Goal: Task Accomplishment & Management: Complete application form

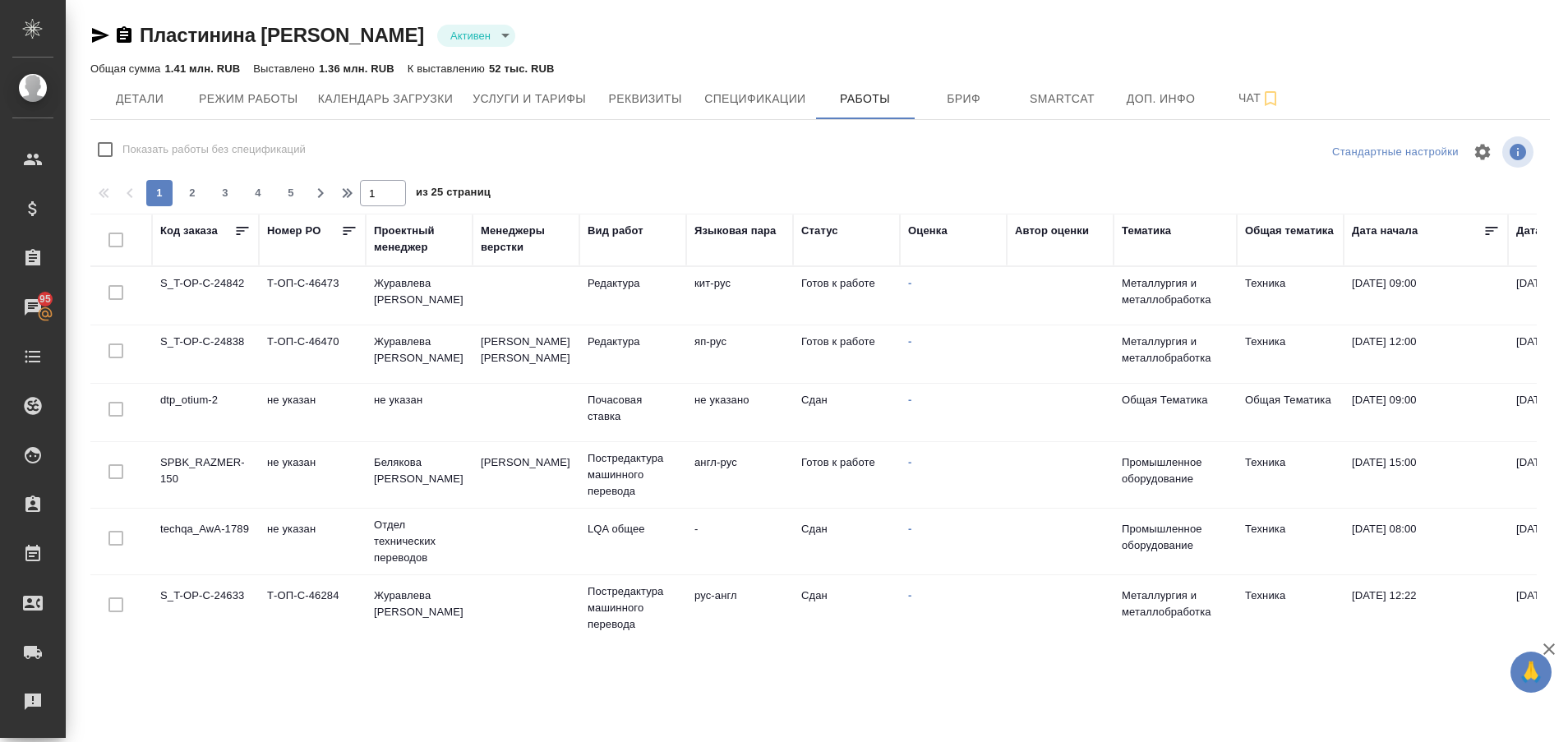
click at [208, 324] on td "SPBK_RAZMER-150" at bounding box center [205, 296] width 107 height 57
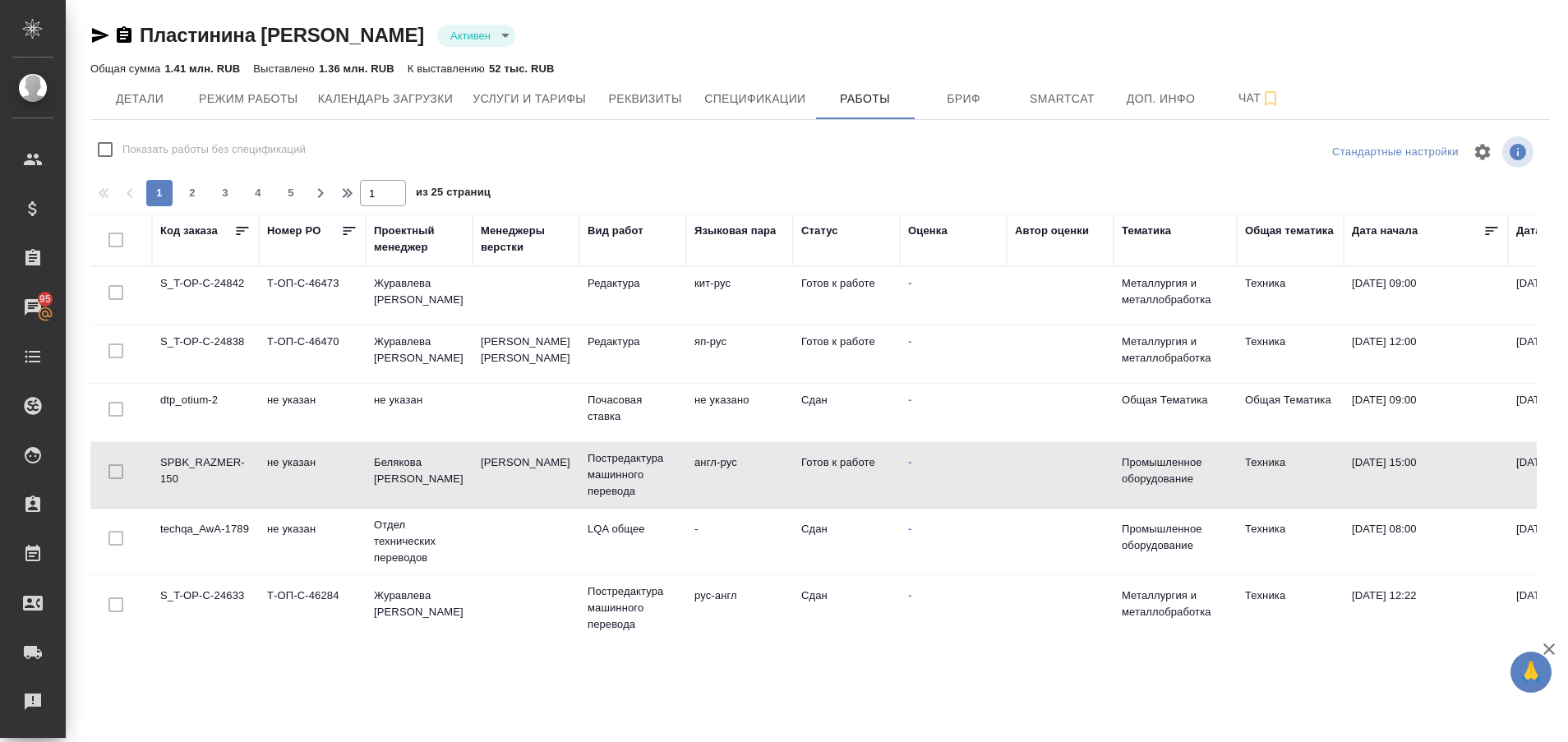
click at [208, 324] on td "SPBK_RAZMER-150" at bounding box center [205, 296] width 107 height 57
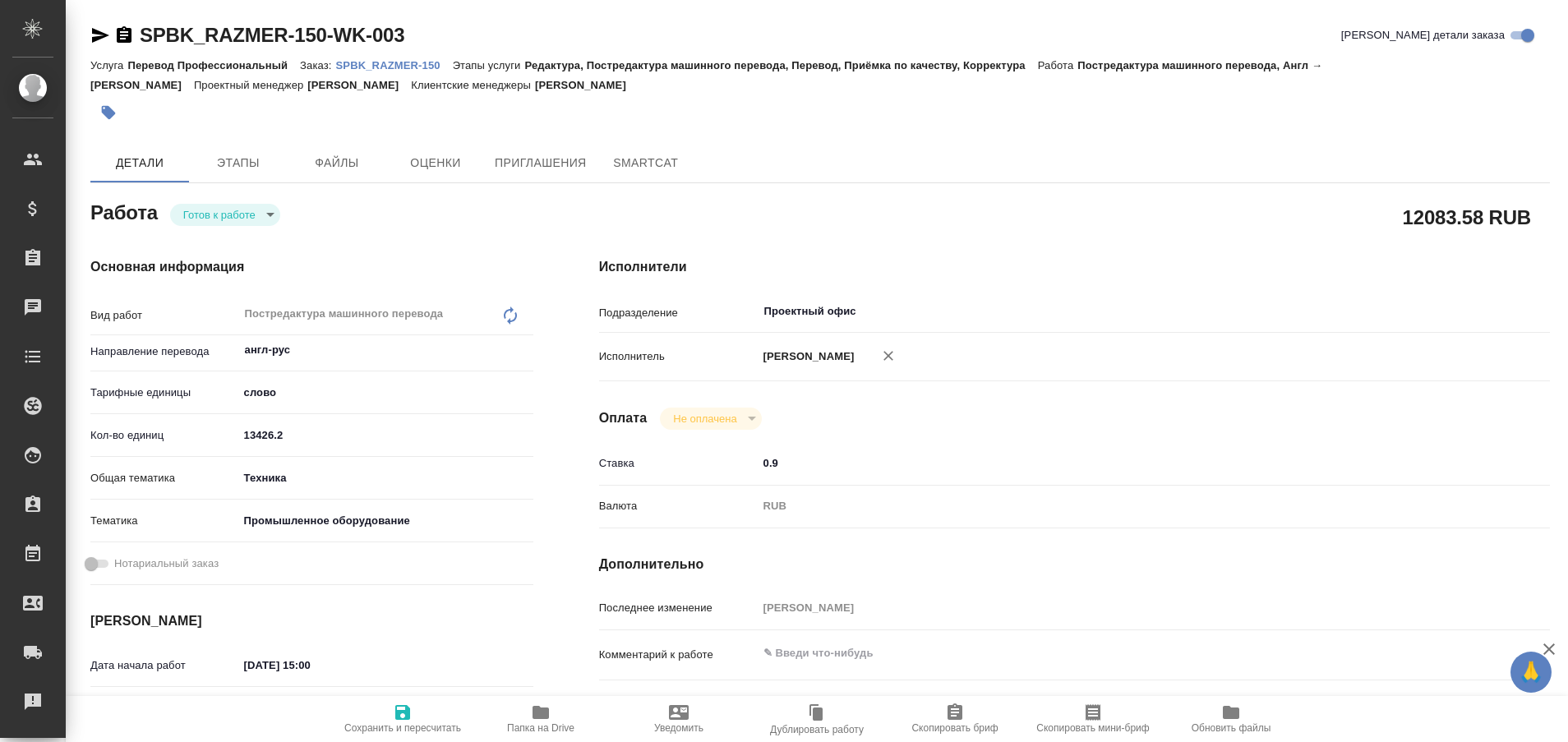
type textarea "x"
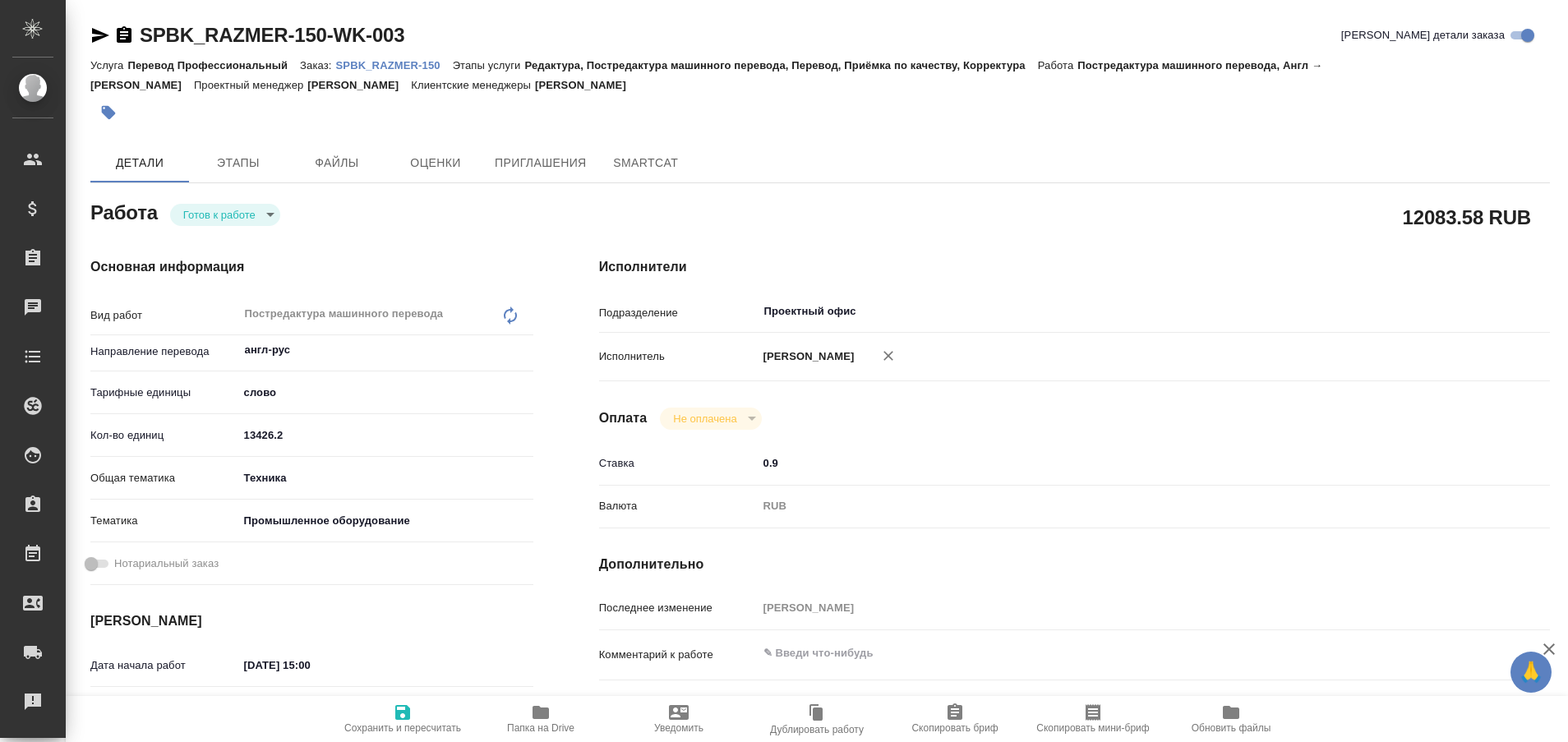
type textarea "x"
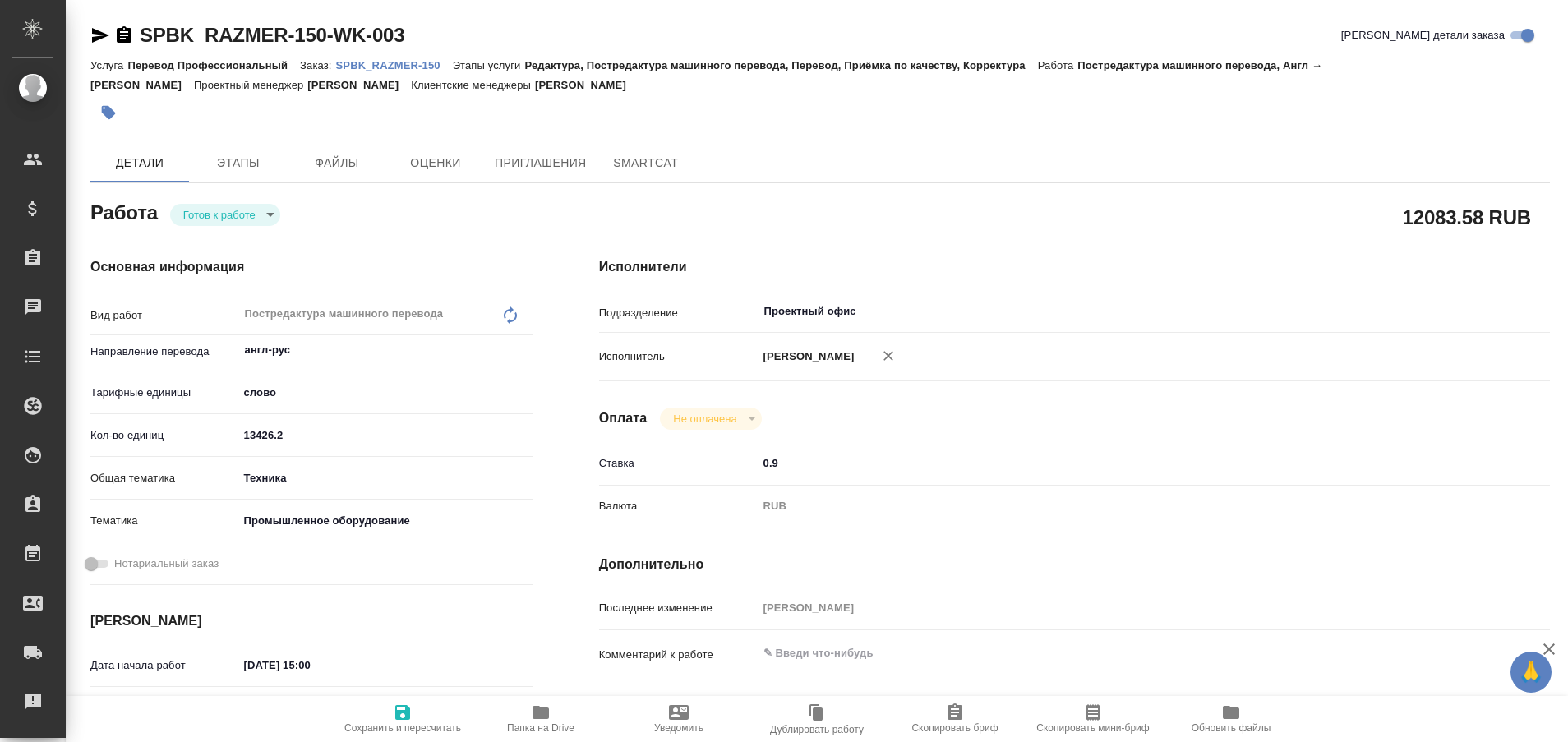
type textarea "x"
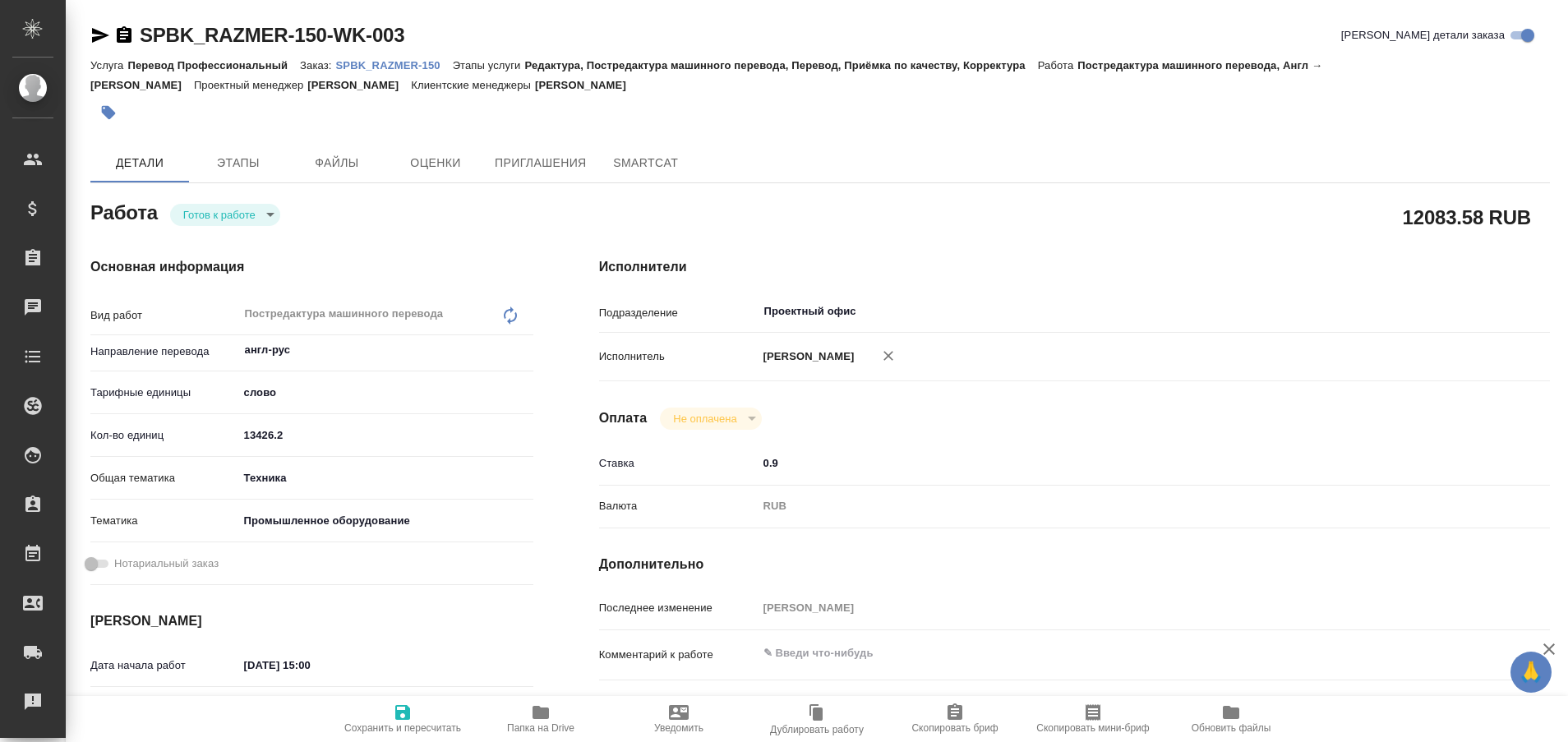
type textarea "x"
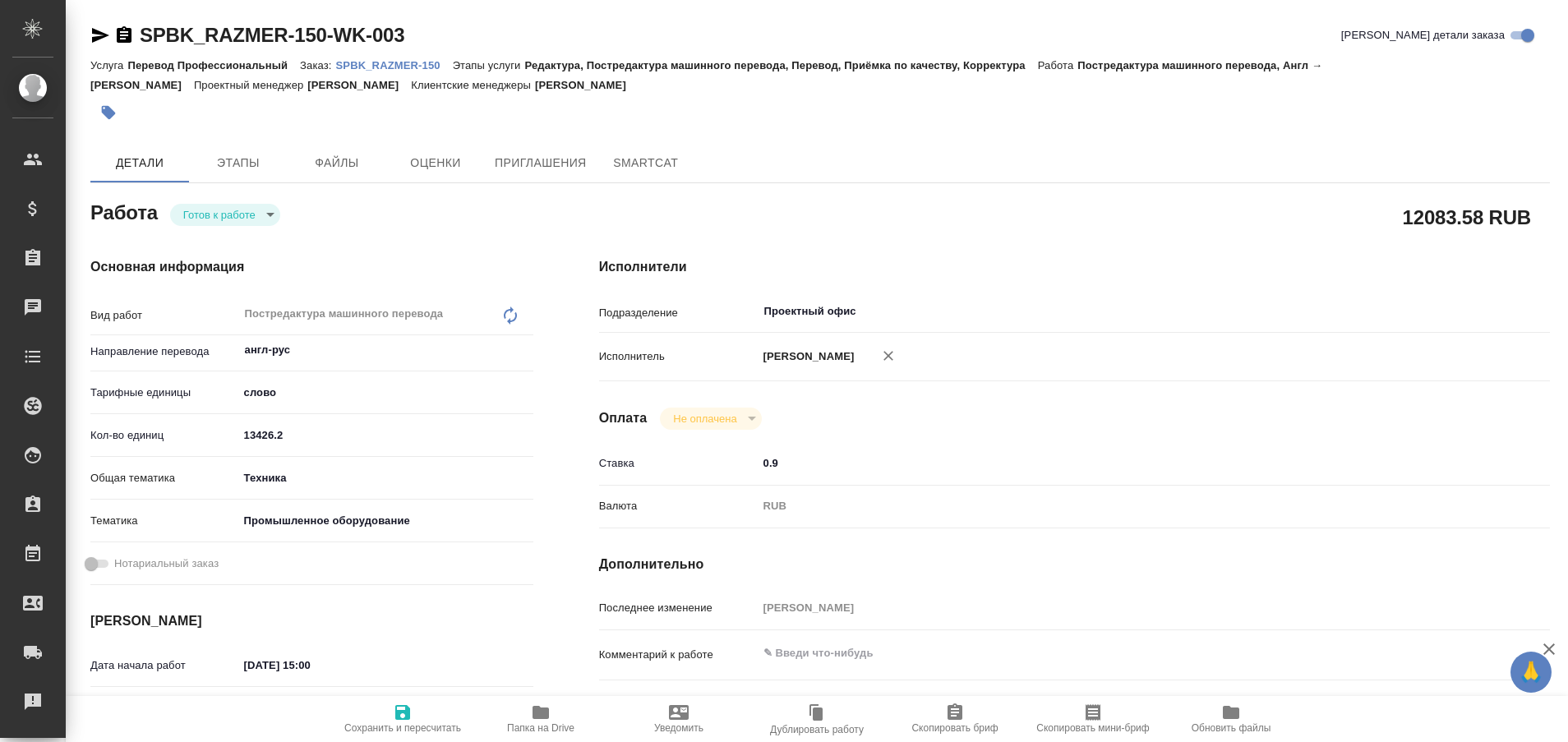
type textarea "x"
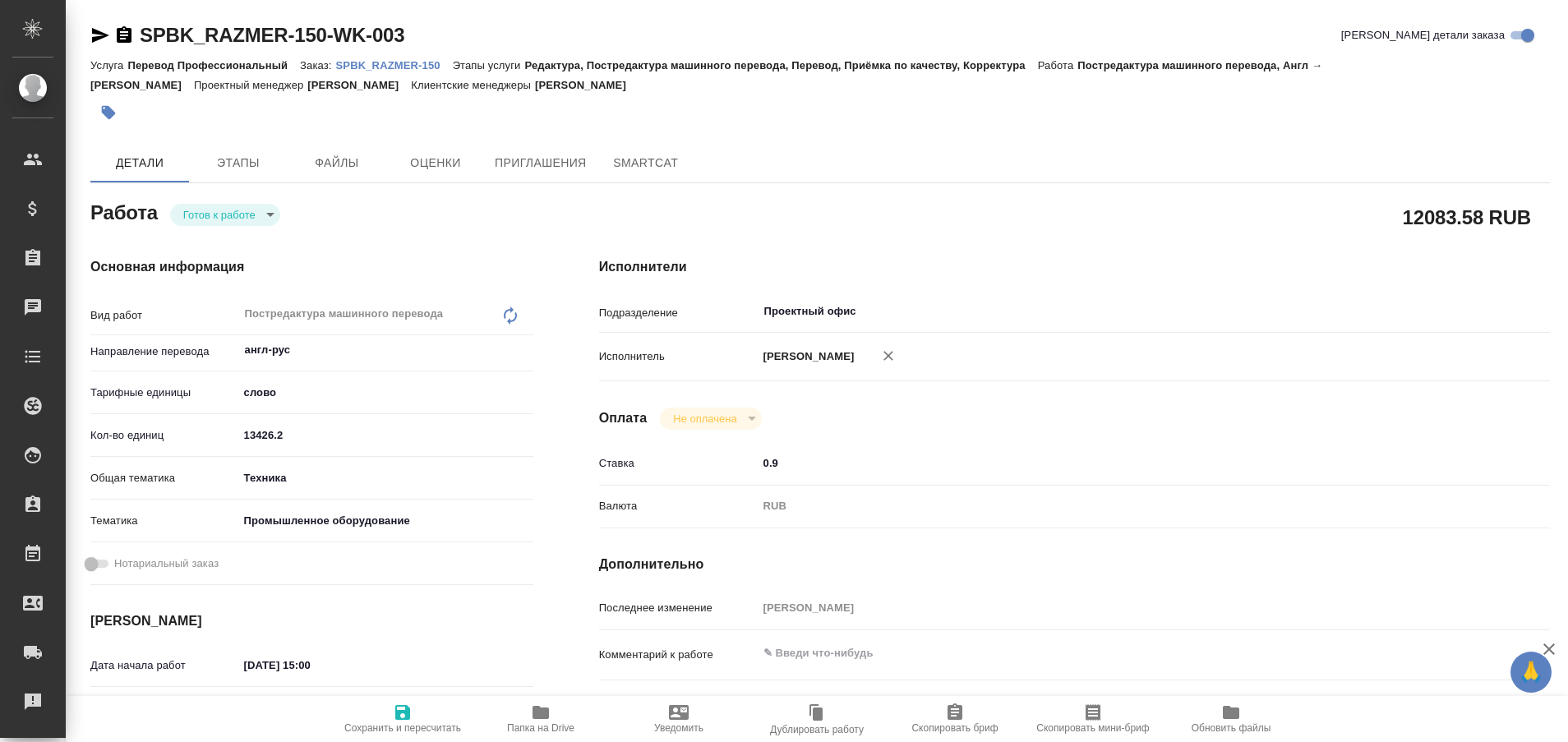
type textarea "x"
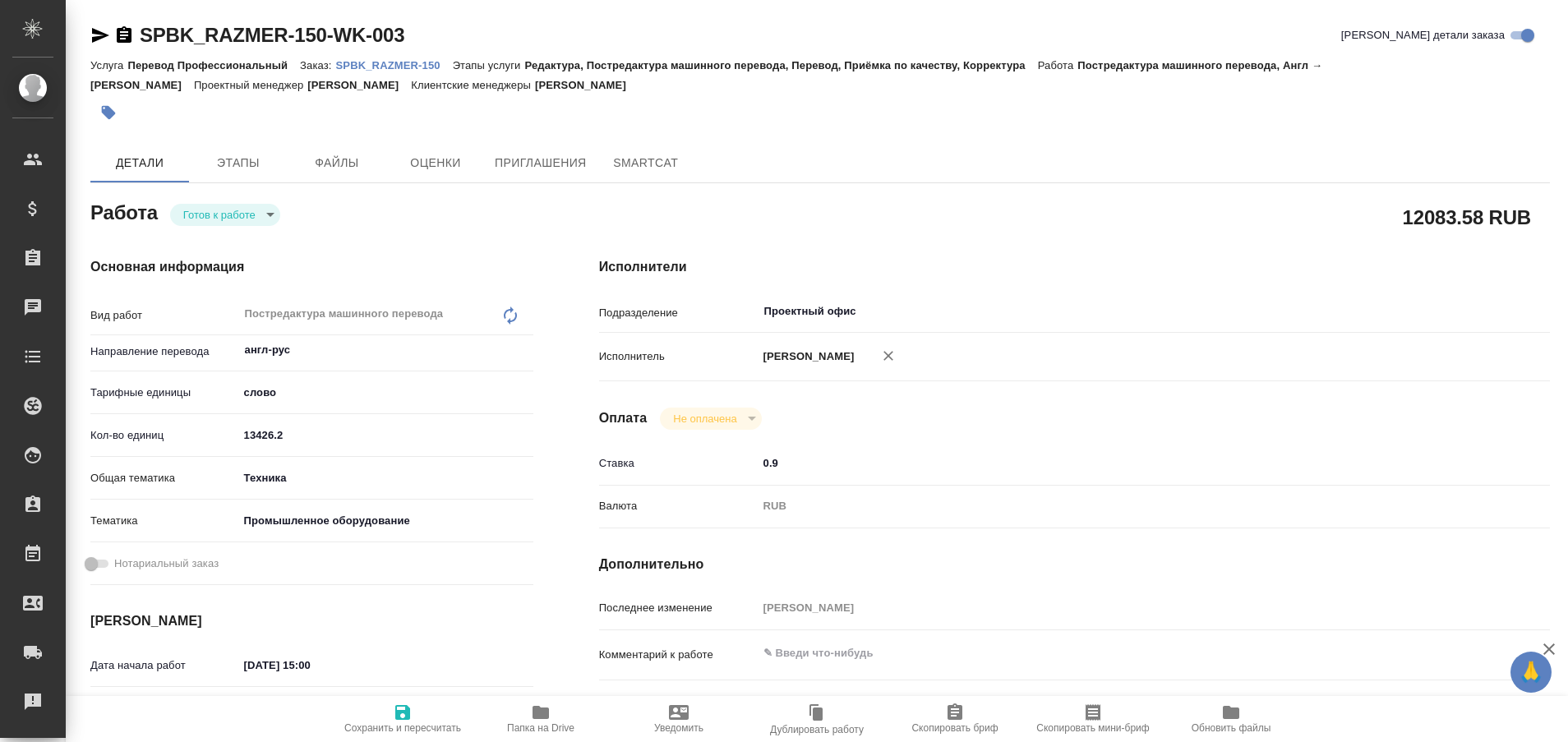
type textarea "x"
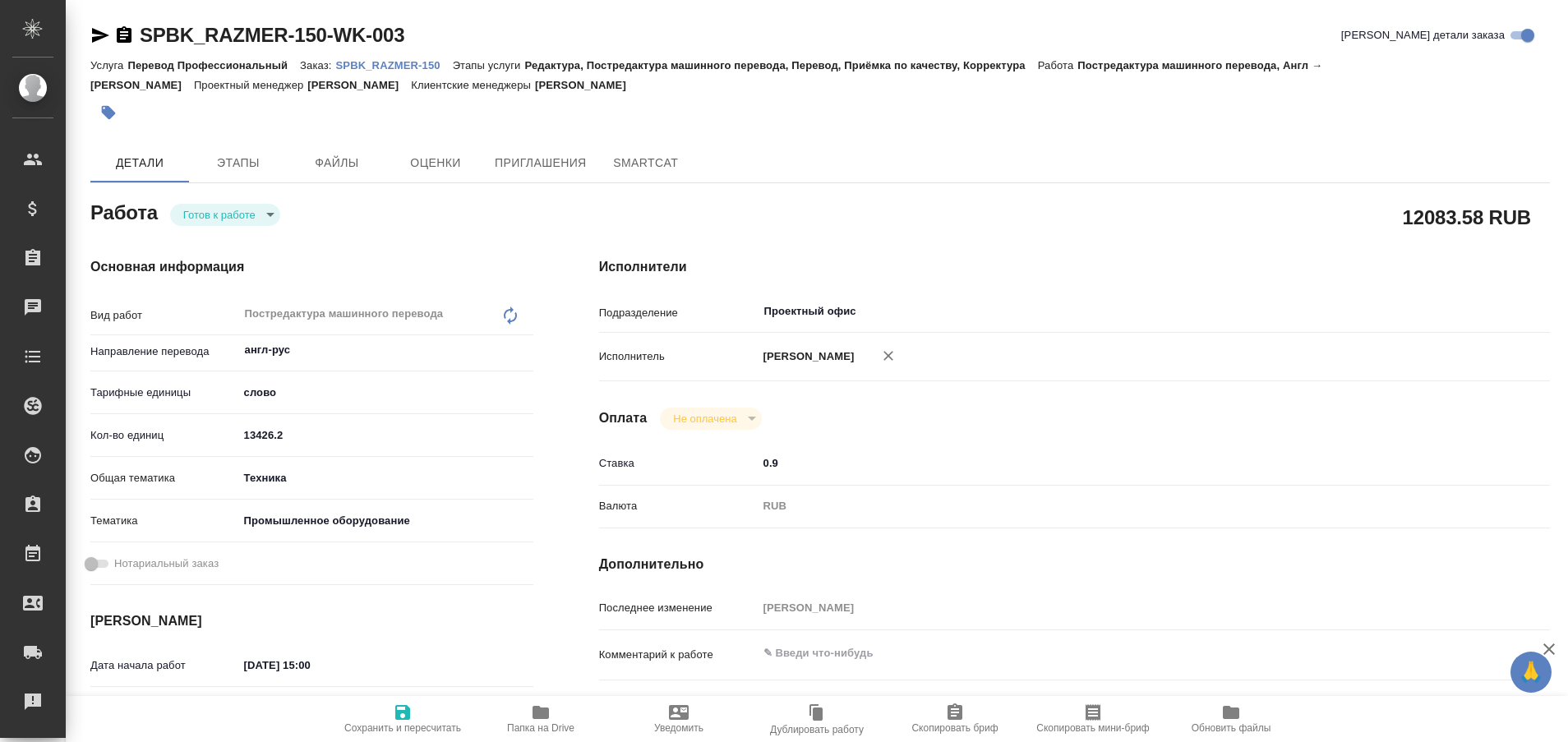
type textarea "x"
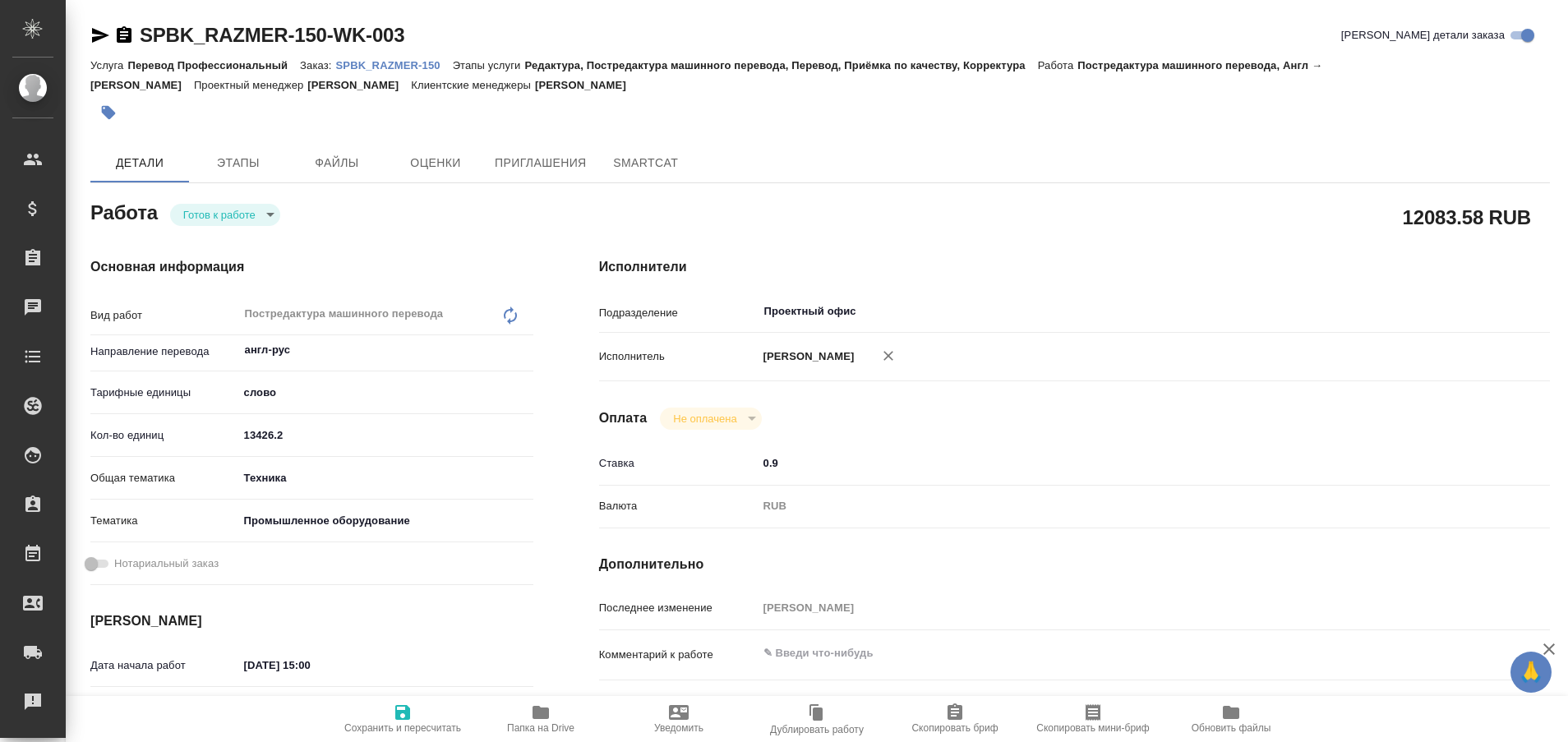
type textarea "x"
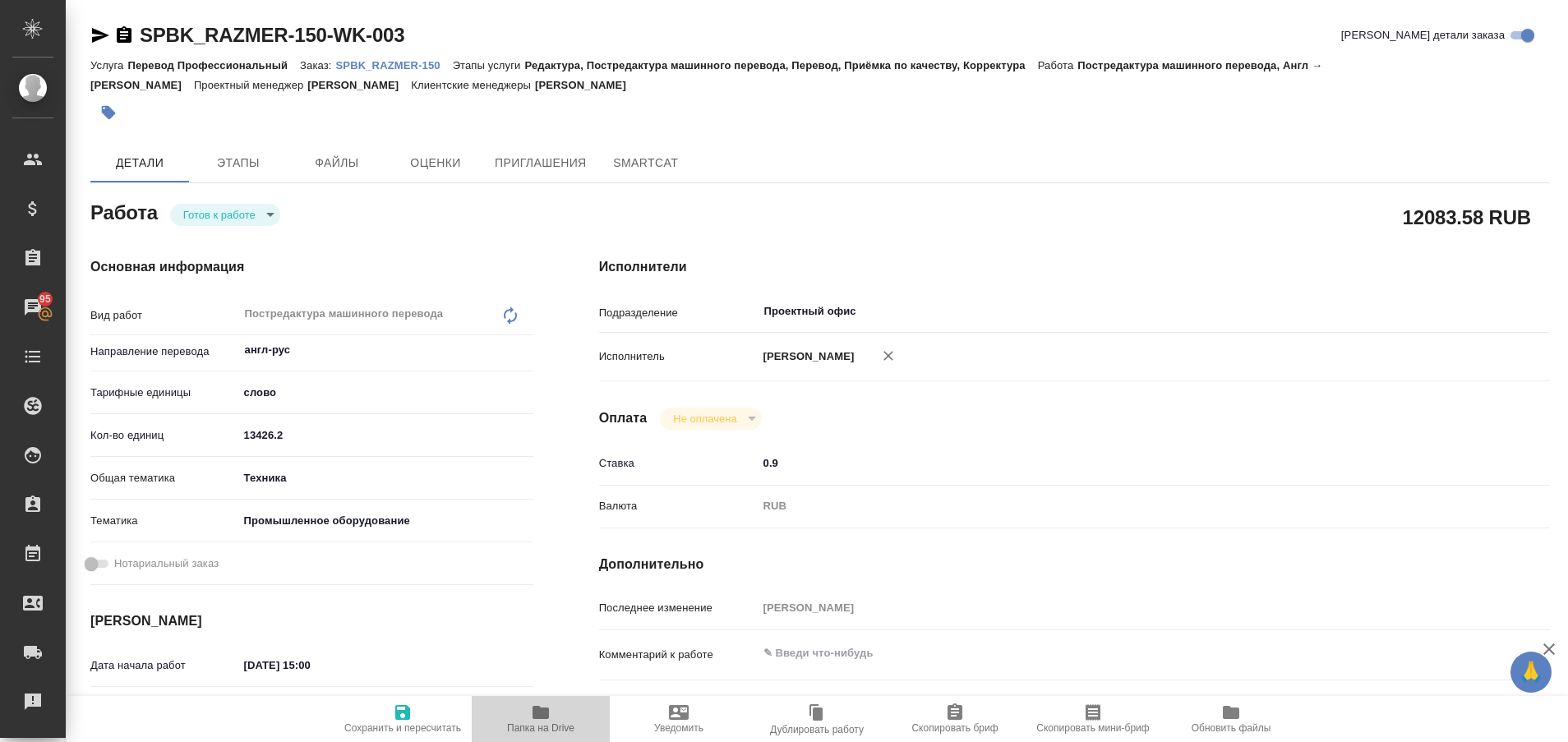
click at [544, 711] on icon "button" at bounding box center [541, 713] width 17 height 13
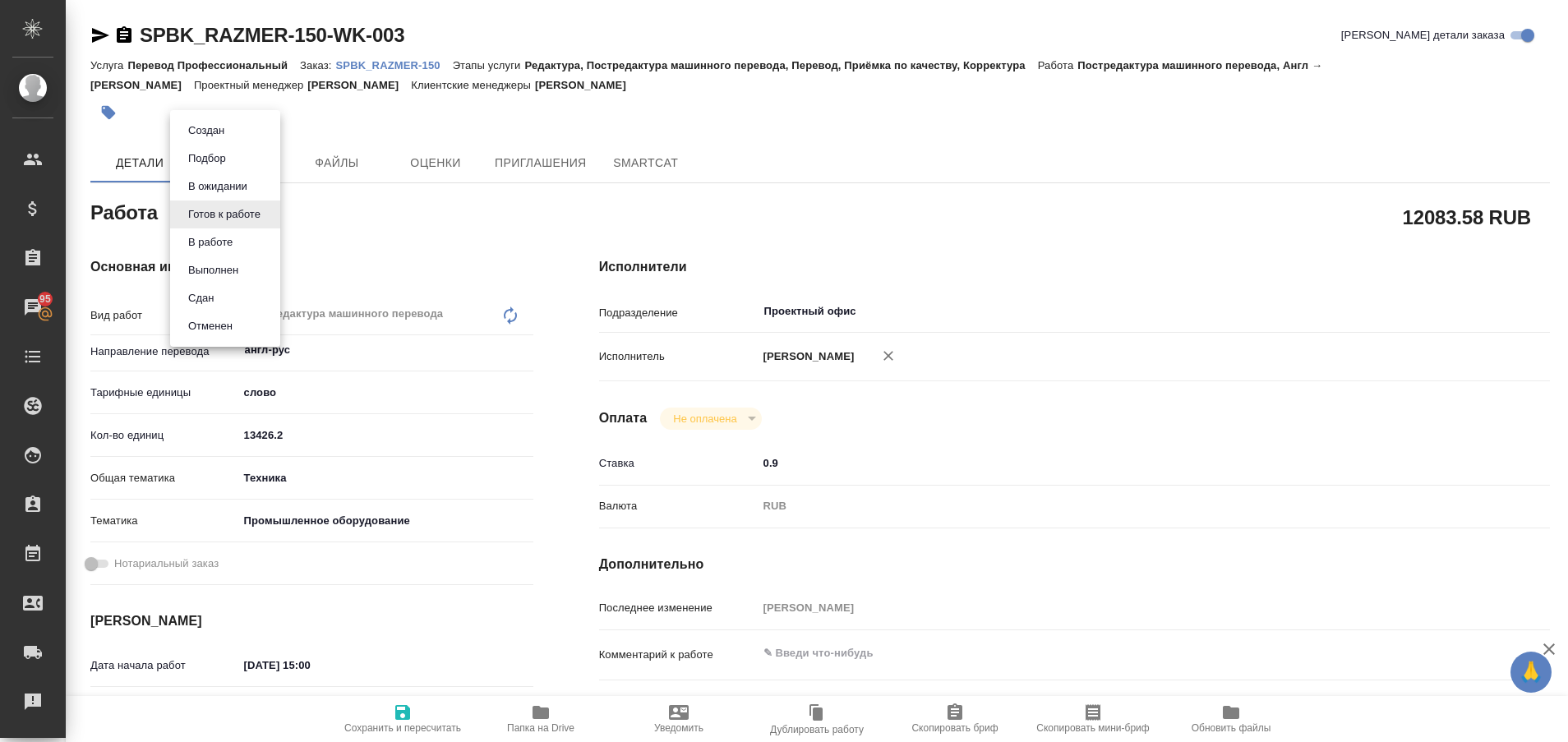
click at [269, 217] on body "🙏 .cls-1 fill:#fff; AWATERA Plastinina Anastasia Клиенты Спецификации Заказы 95…" at bounding box center [784, 371] width 1568 height 742
click at [236, 265] on button "Выполнен" at bounding box center [213, 271] width 60 height 18
type textarea "x"
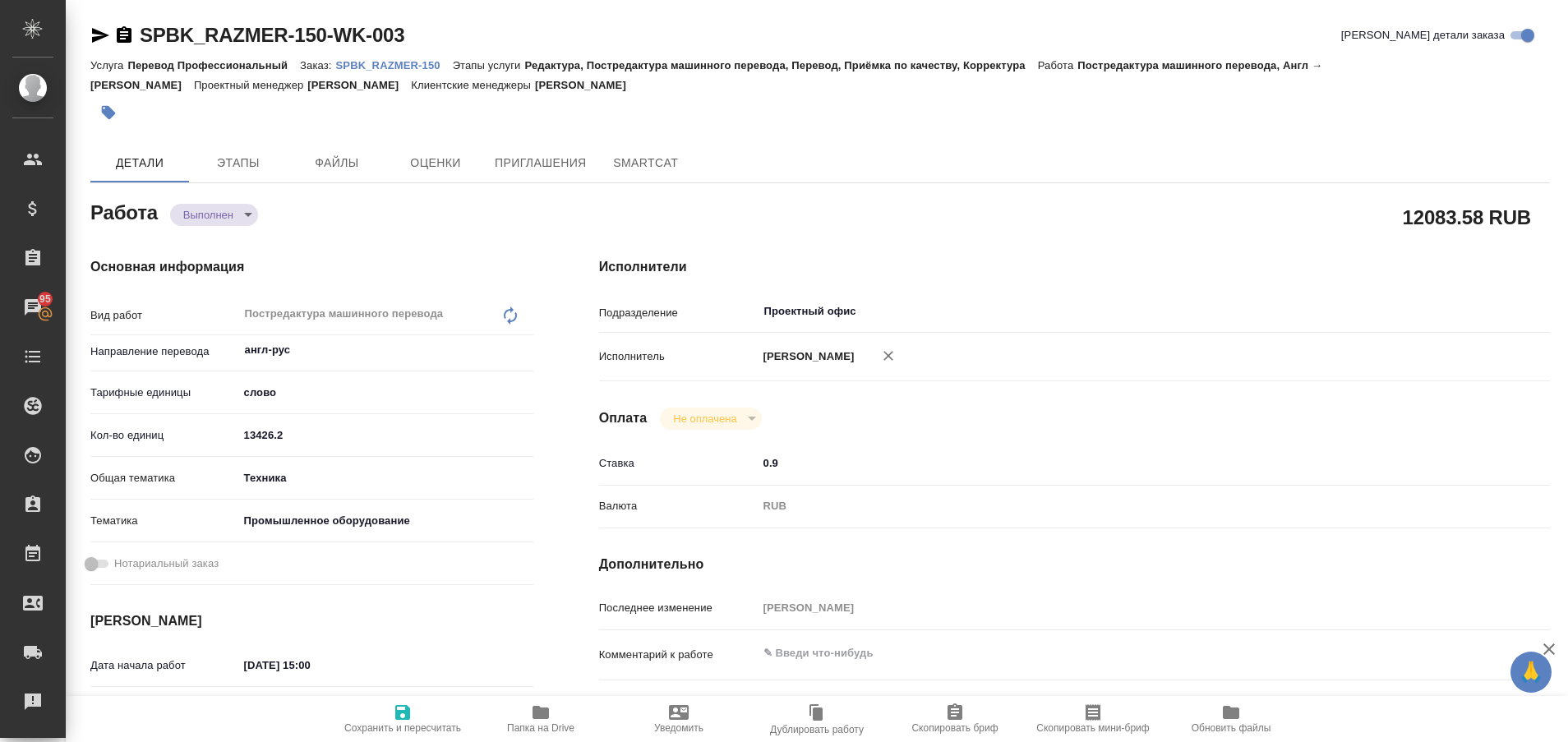
type textarea "x"
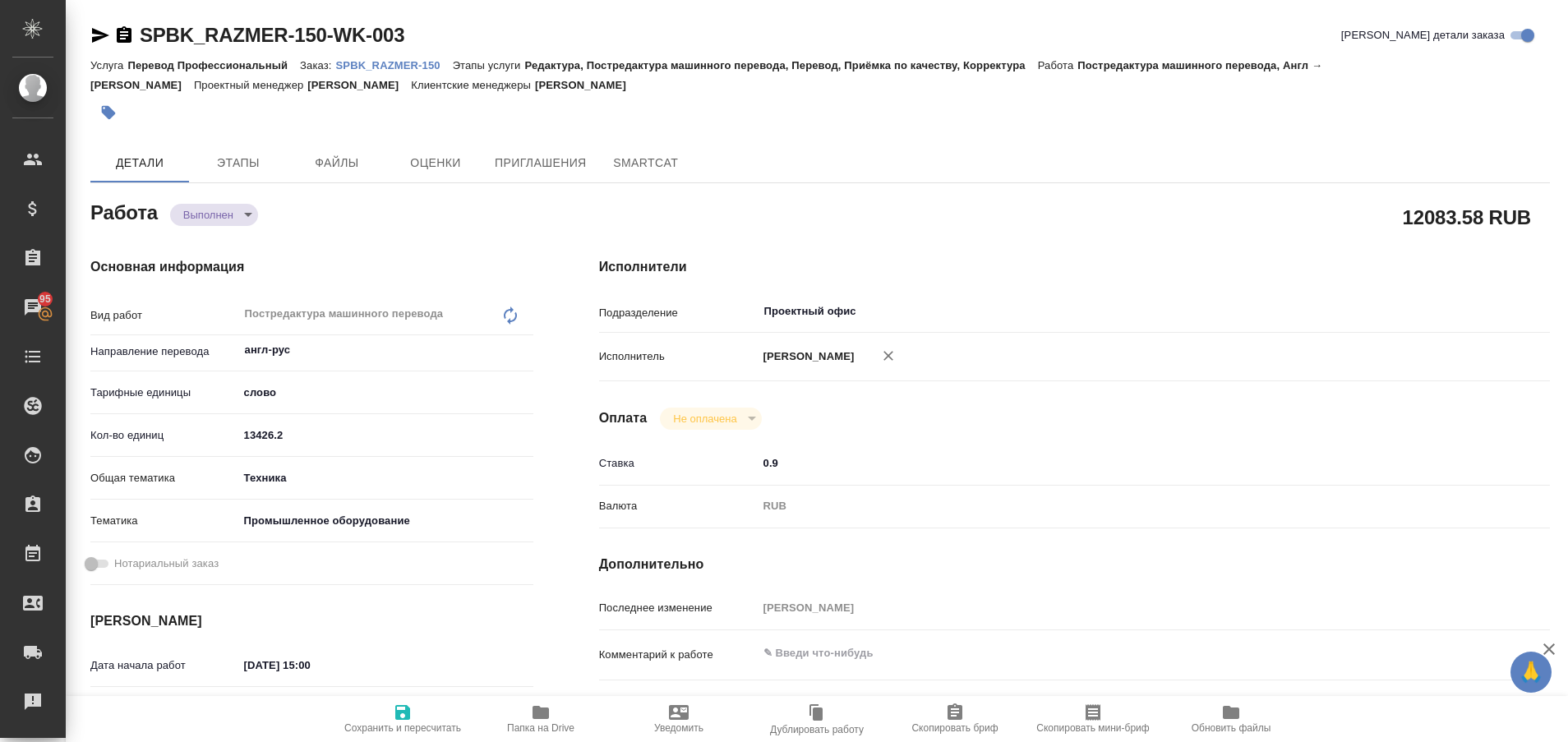
type textarea "x"
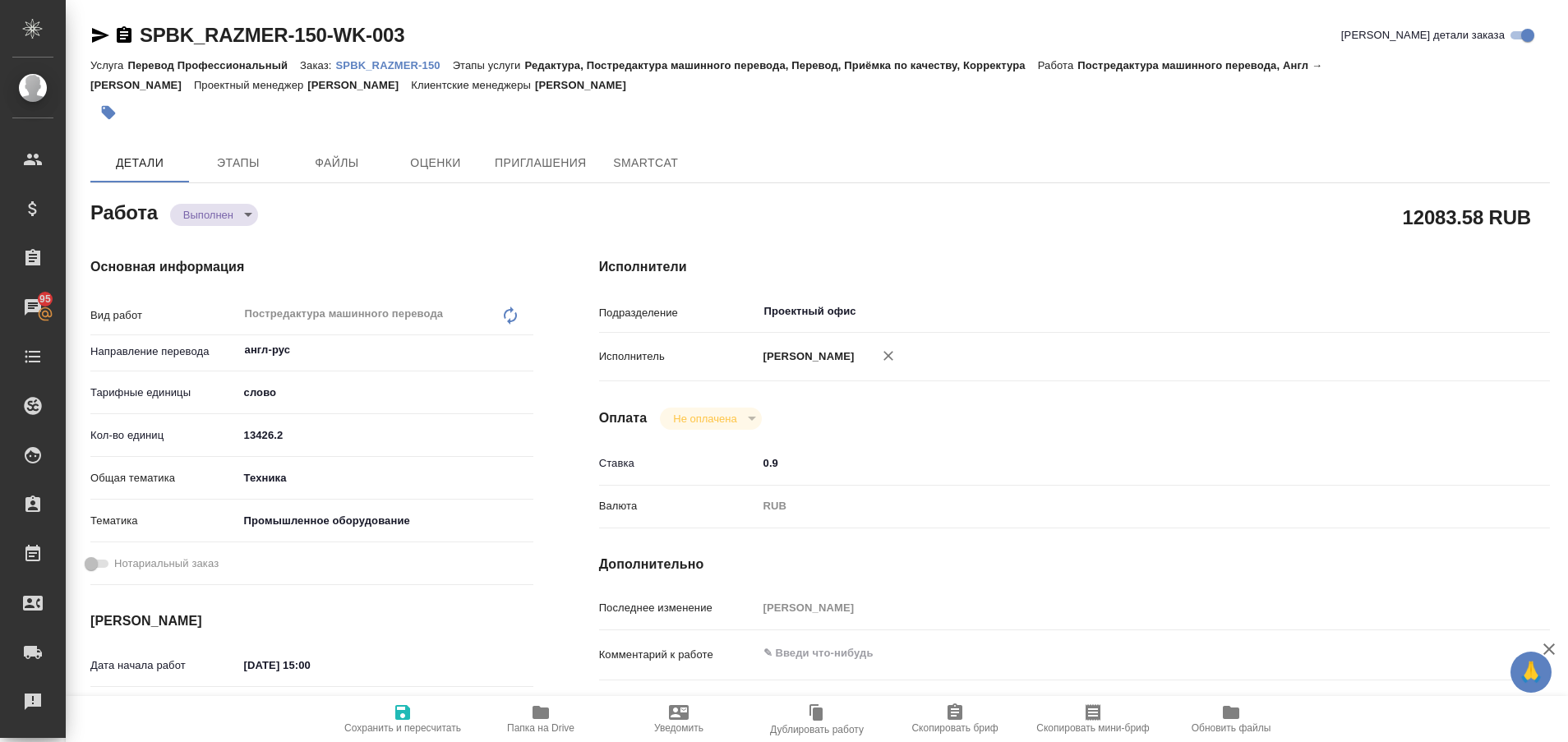
type textarea "x"
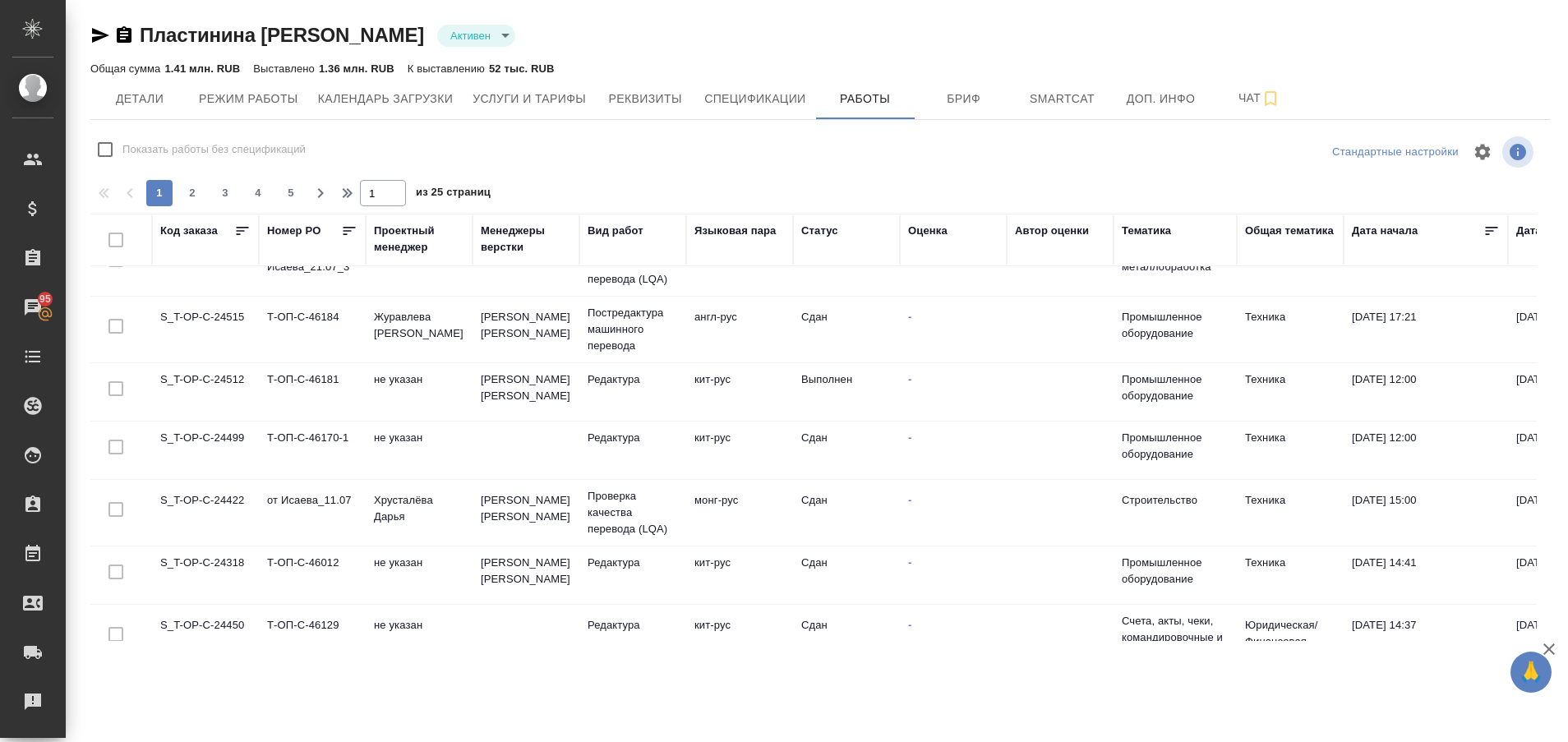
scroll to position [482, 0]
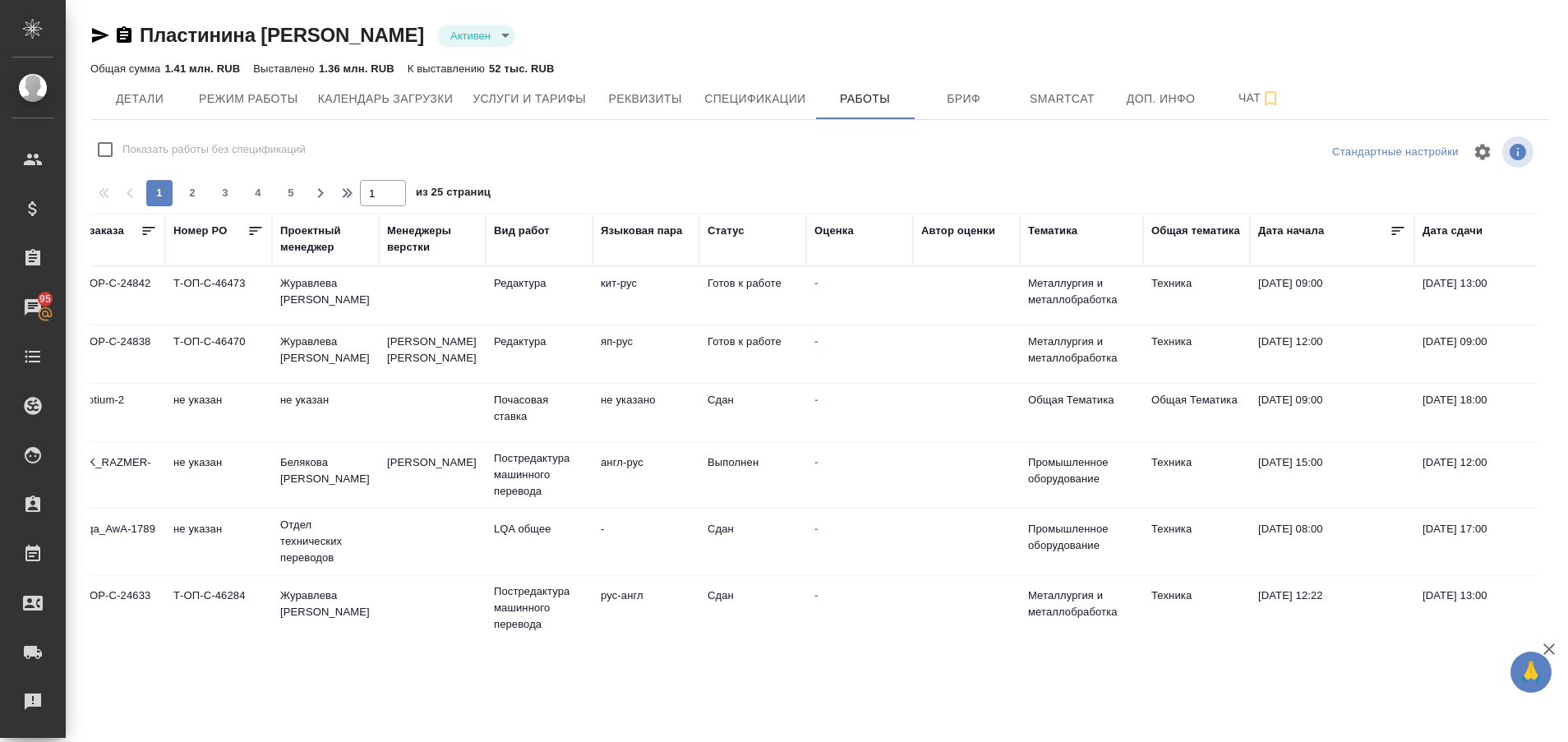
scroll to position [0, 0]
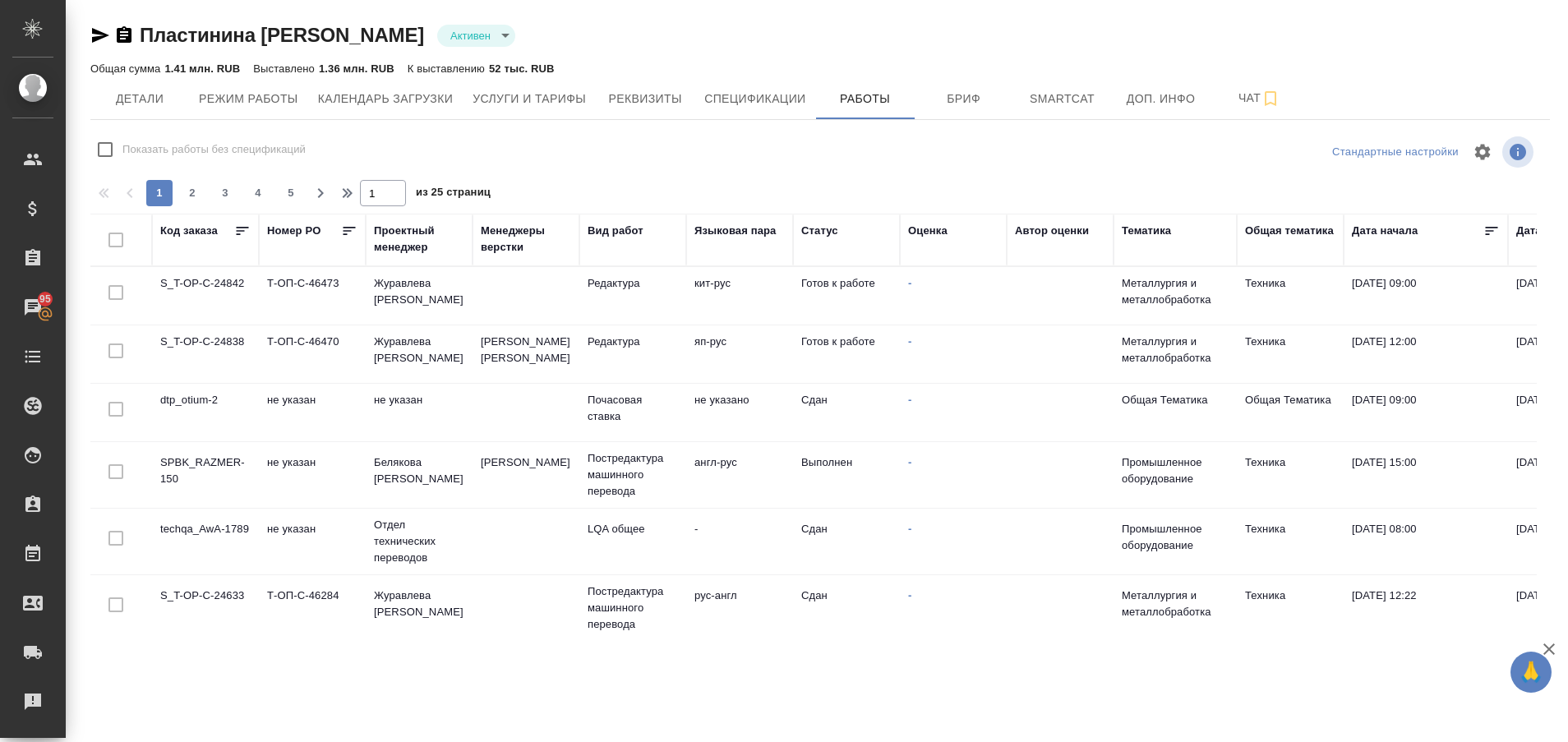
click at [210, 291] on td "S_T-OP-C-24842" at bounding box center [205, 296] width 107 height 57
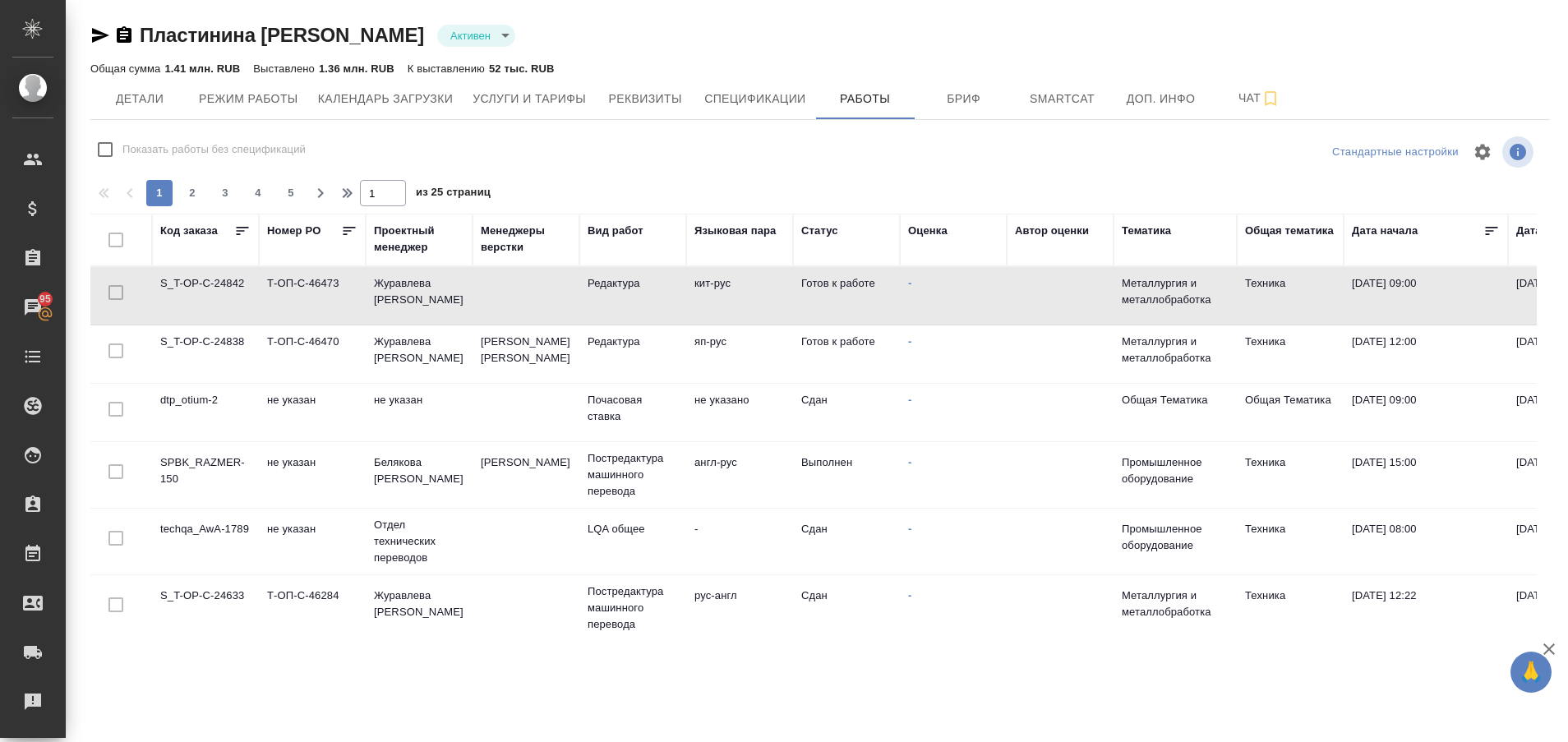
click at [210, 291] on td "S_T-OP-C-24842" at bounding box center [205, 296] width 107 height 57
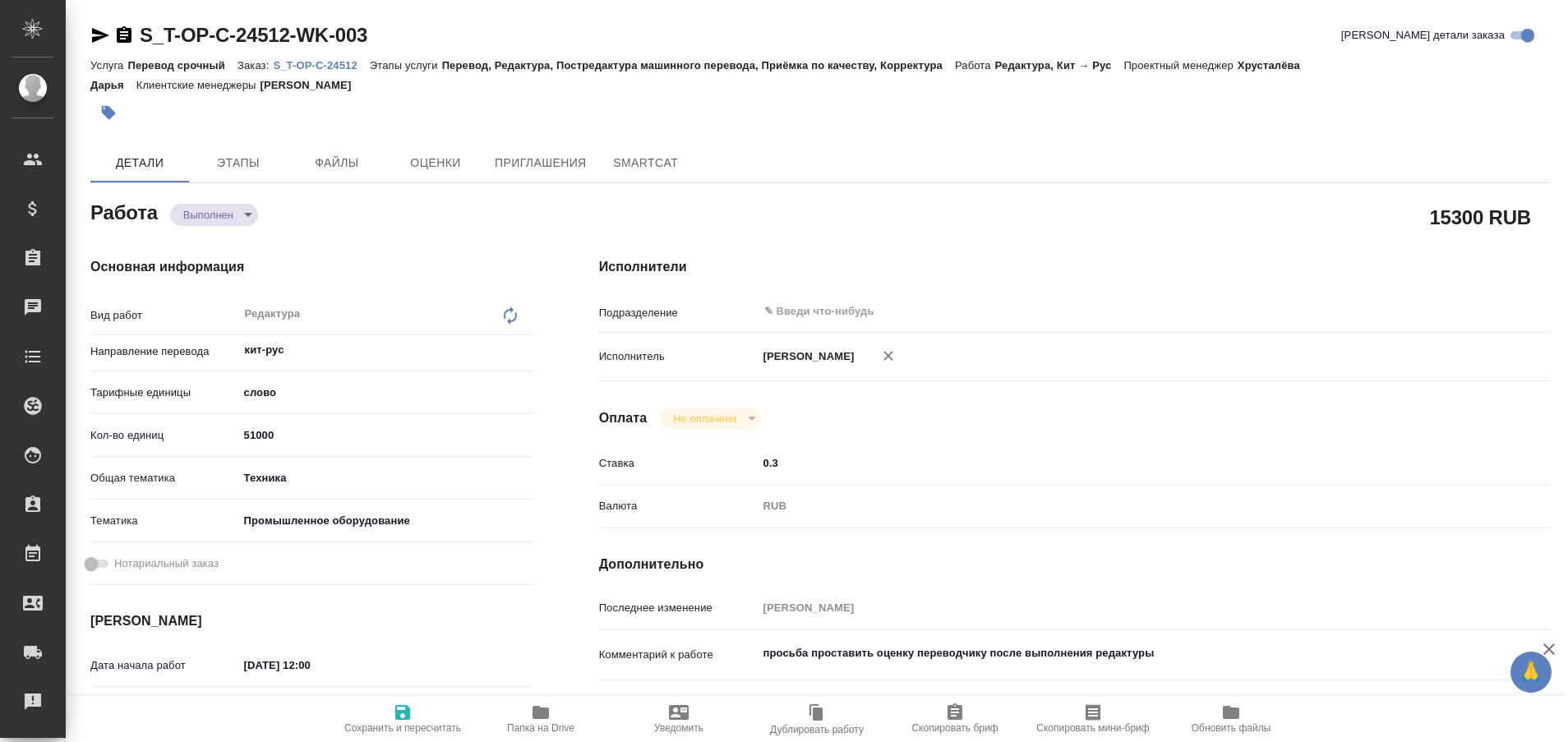
type textarea "x"
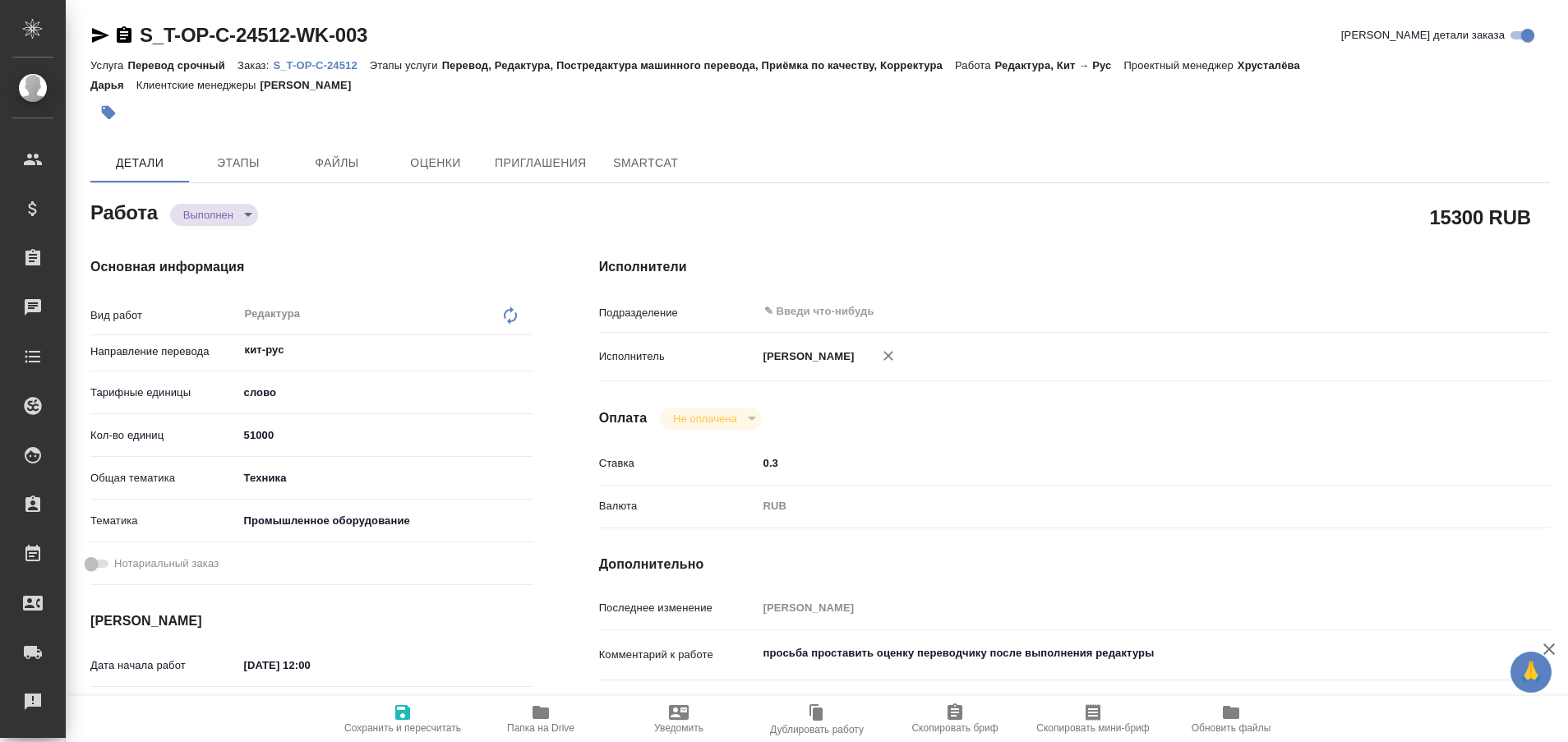
type textarea "x"
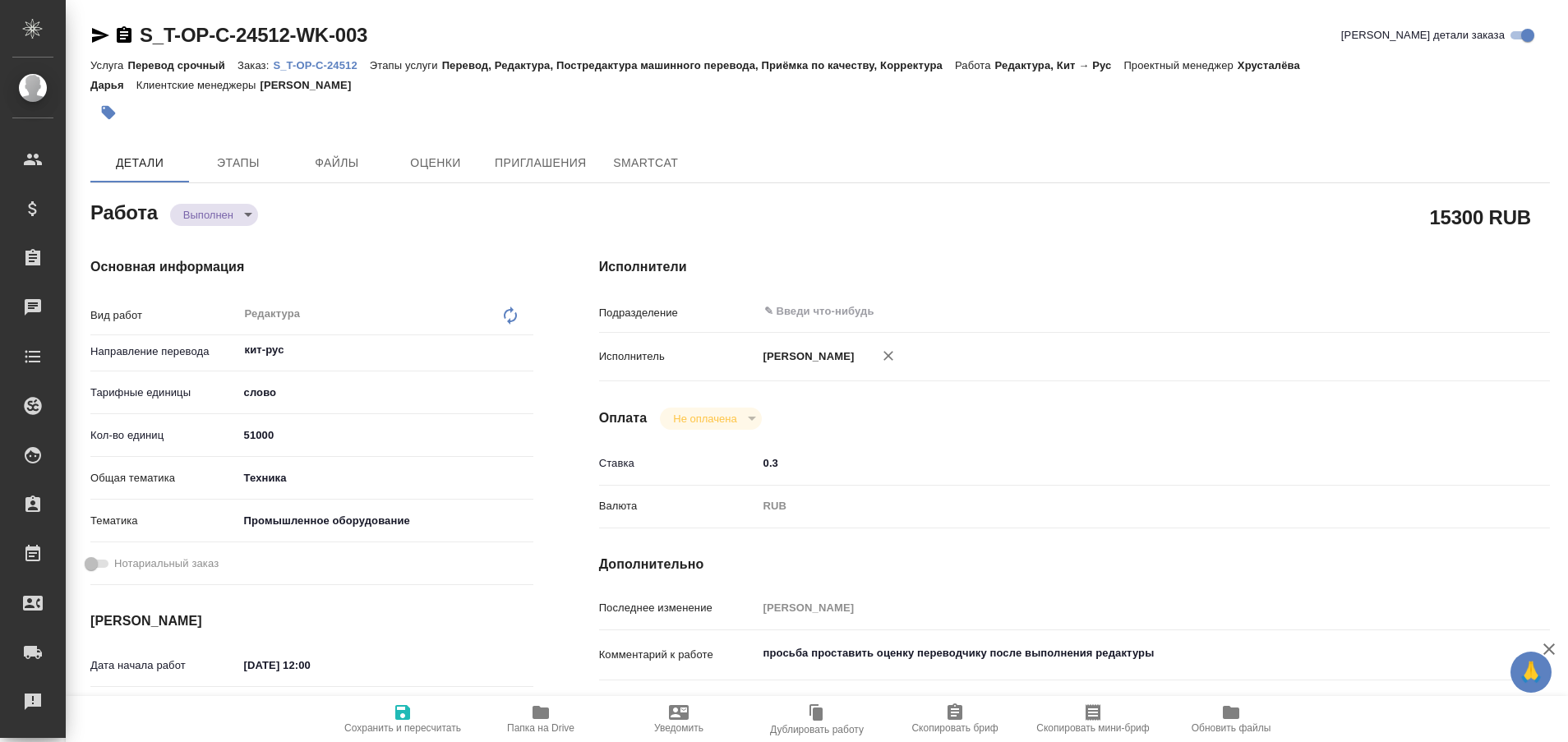
type textarea "x"
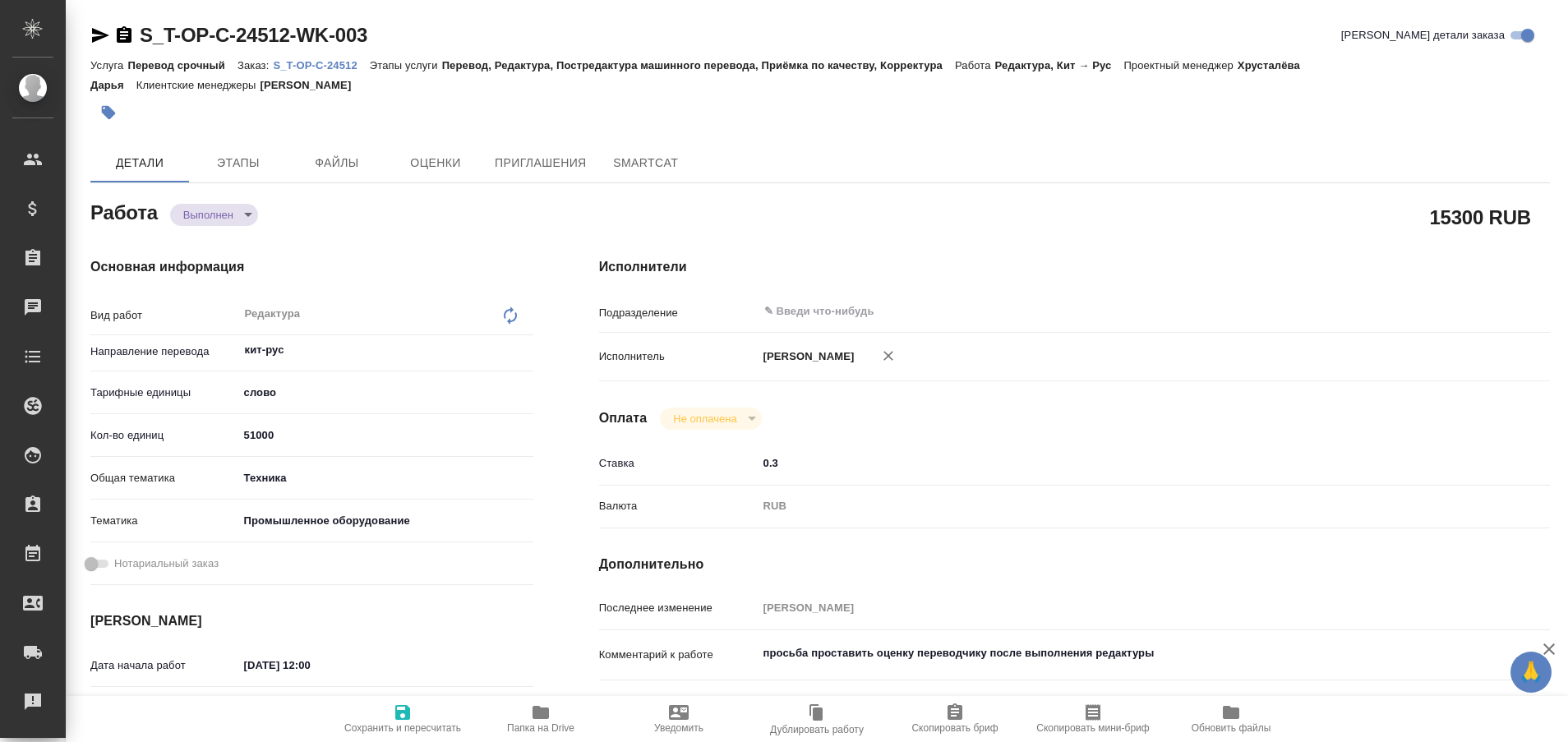
click at [318, 64] on p "S_T-OP-C-24512" at bounding box center [321, 65] width 96 height 12
type textarea "x"
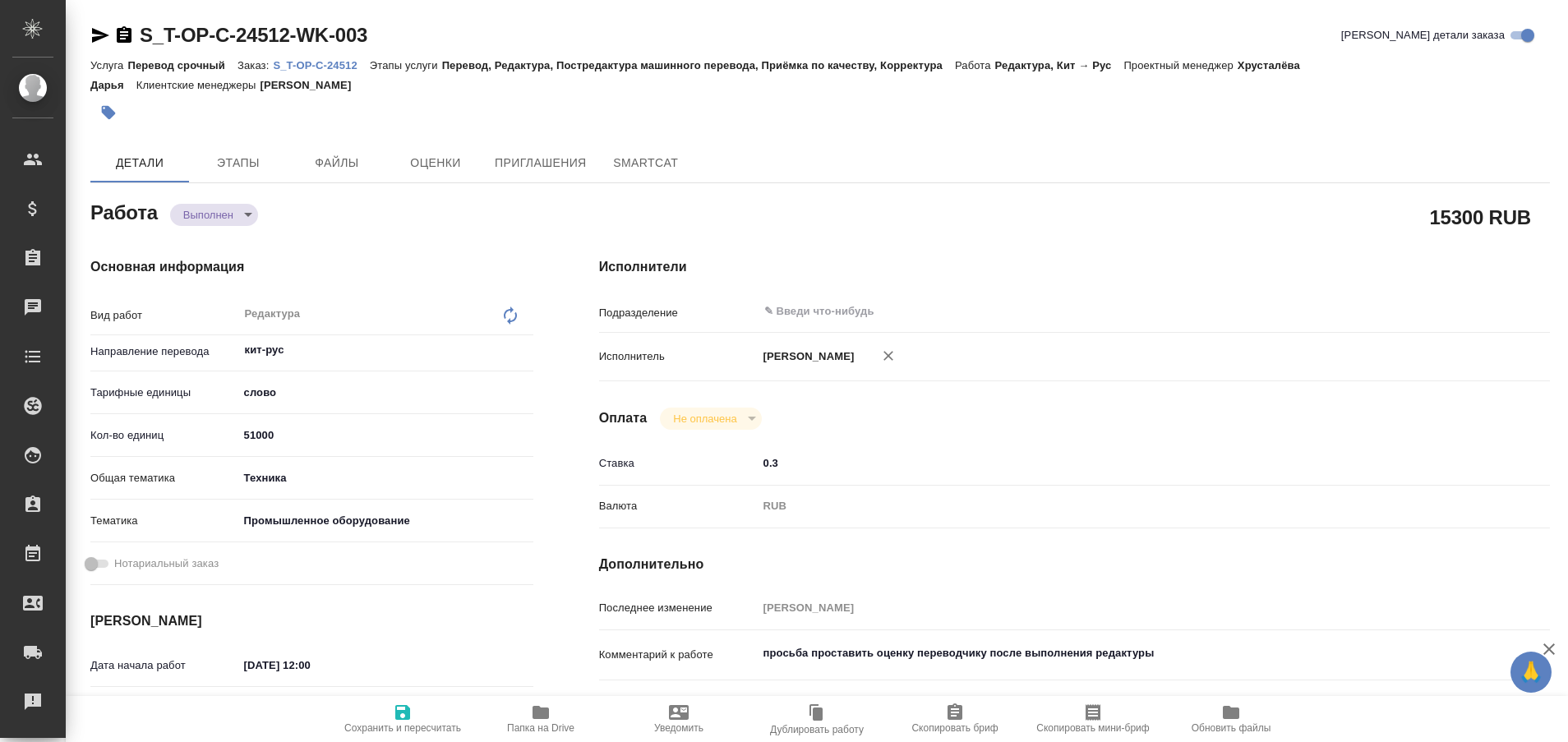
type textarea "x"
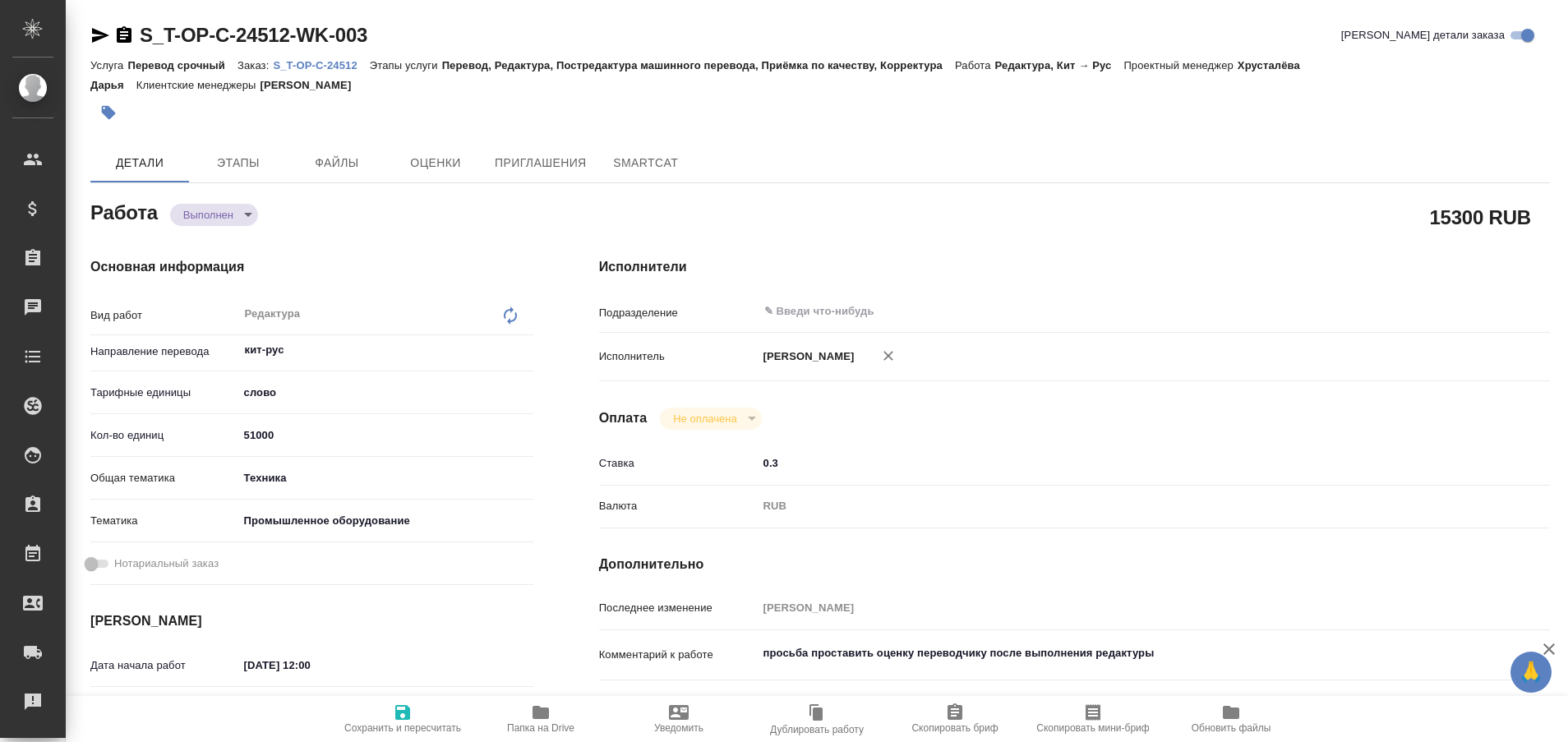
type textarea "x"
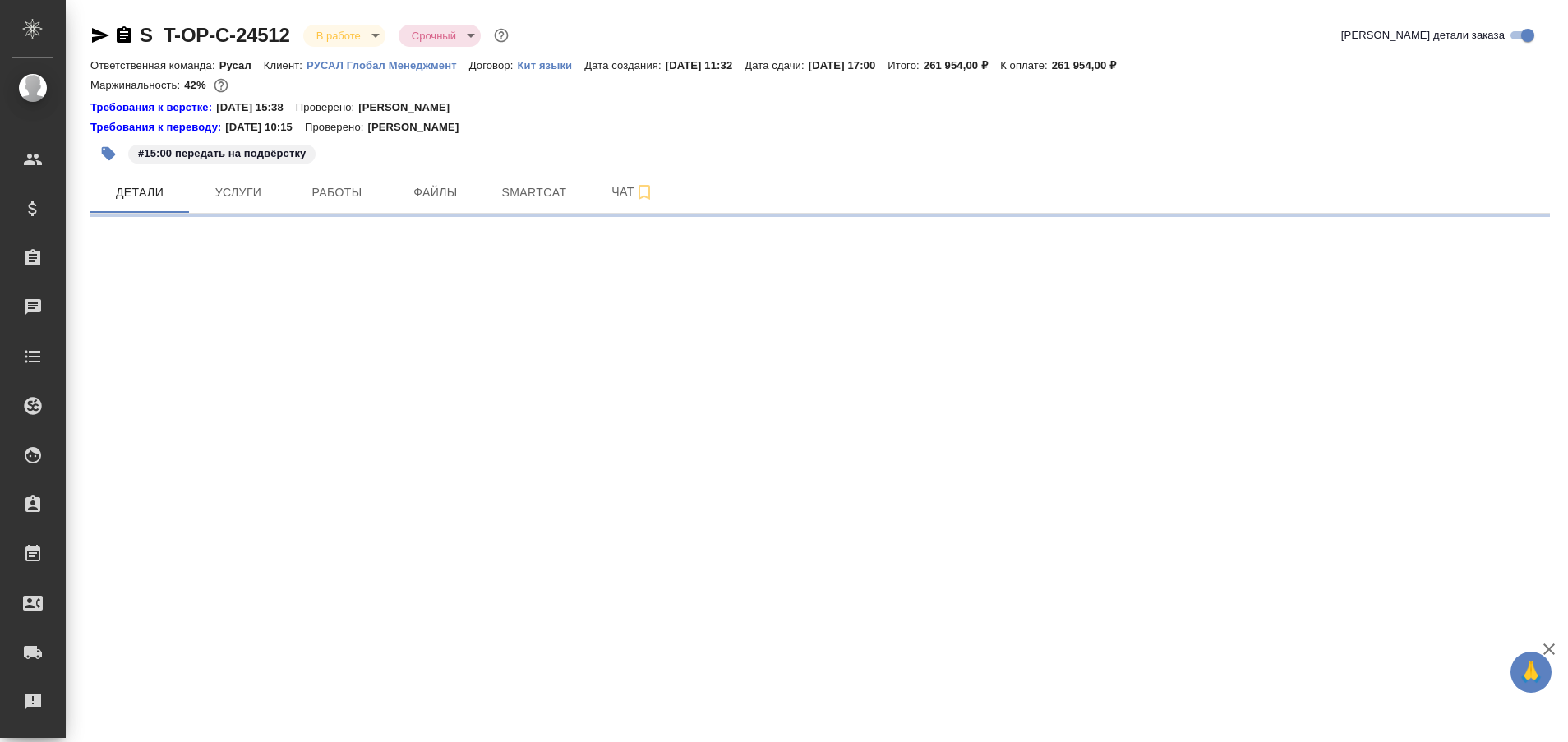
select select "RU"
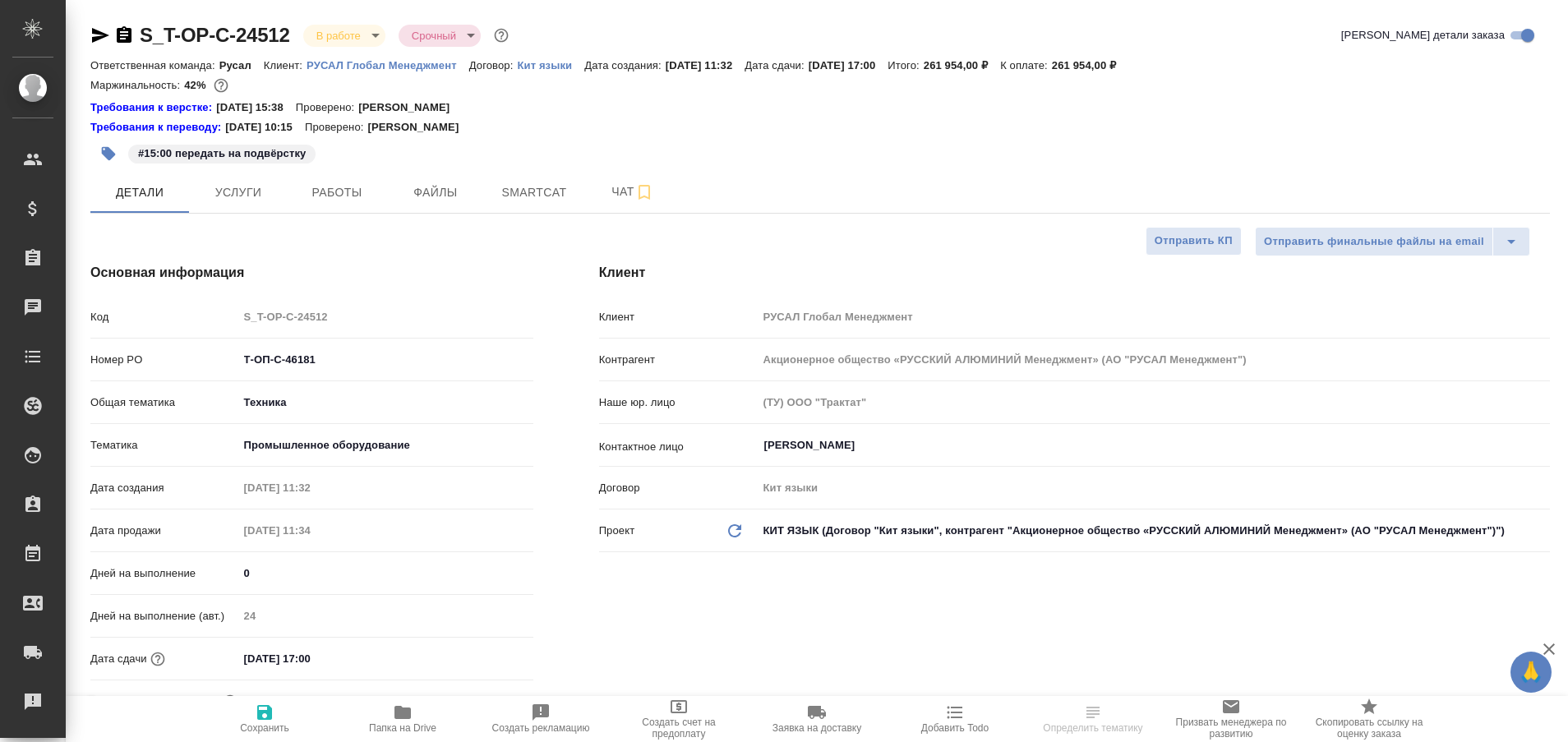
type textarea "x"
type input "Хрусталёва Дарья"
type input "[PERSON_NAME]"
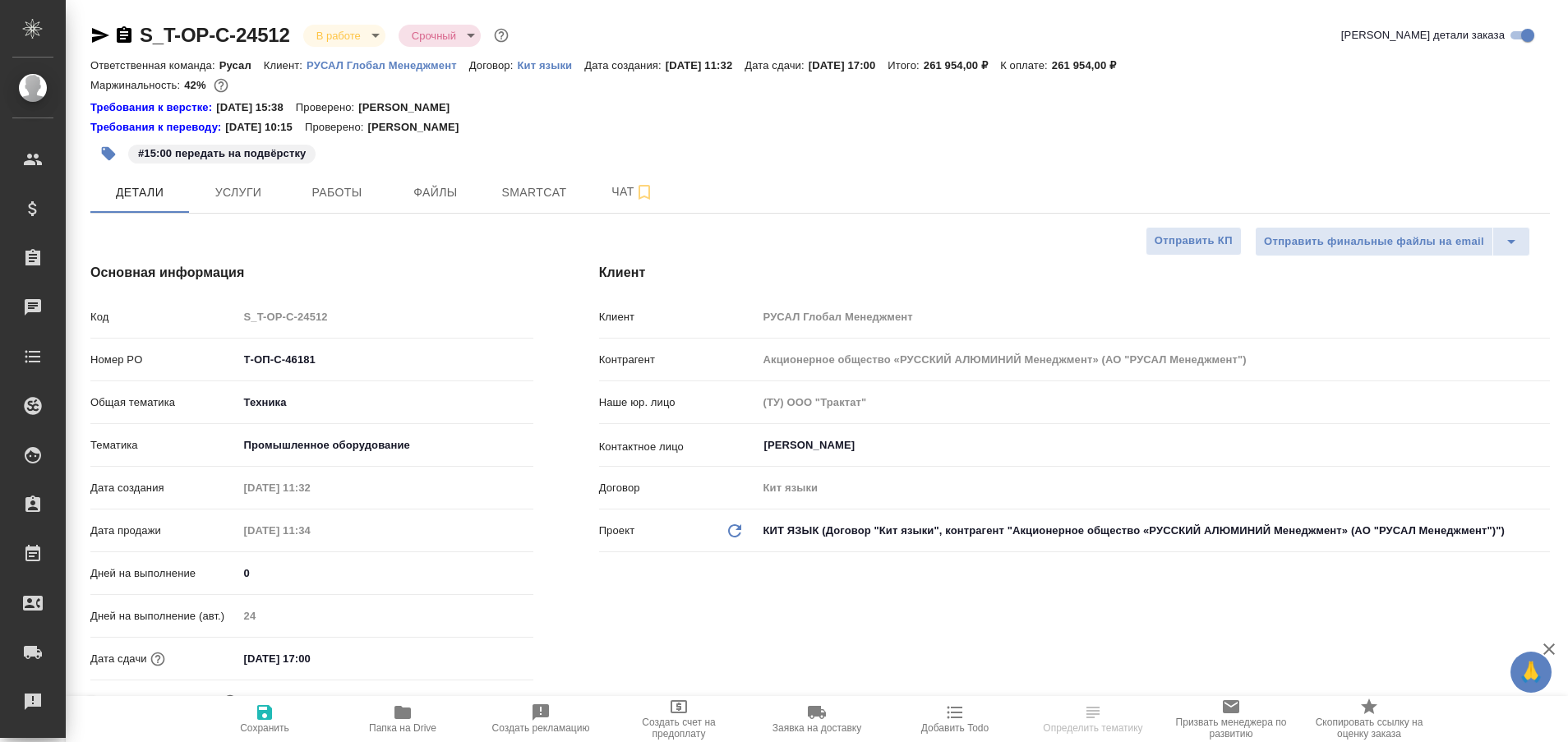
type input "[PERSON_NAME]"
type textarea "x"
click at [614, 195] on span "Чат" at bounding box center [633, 192] width 79 height 20
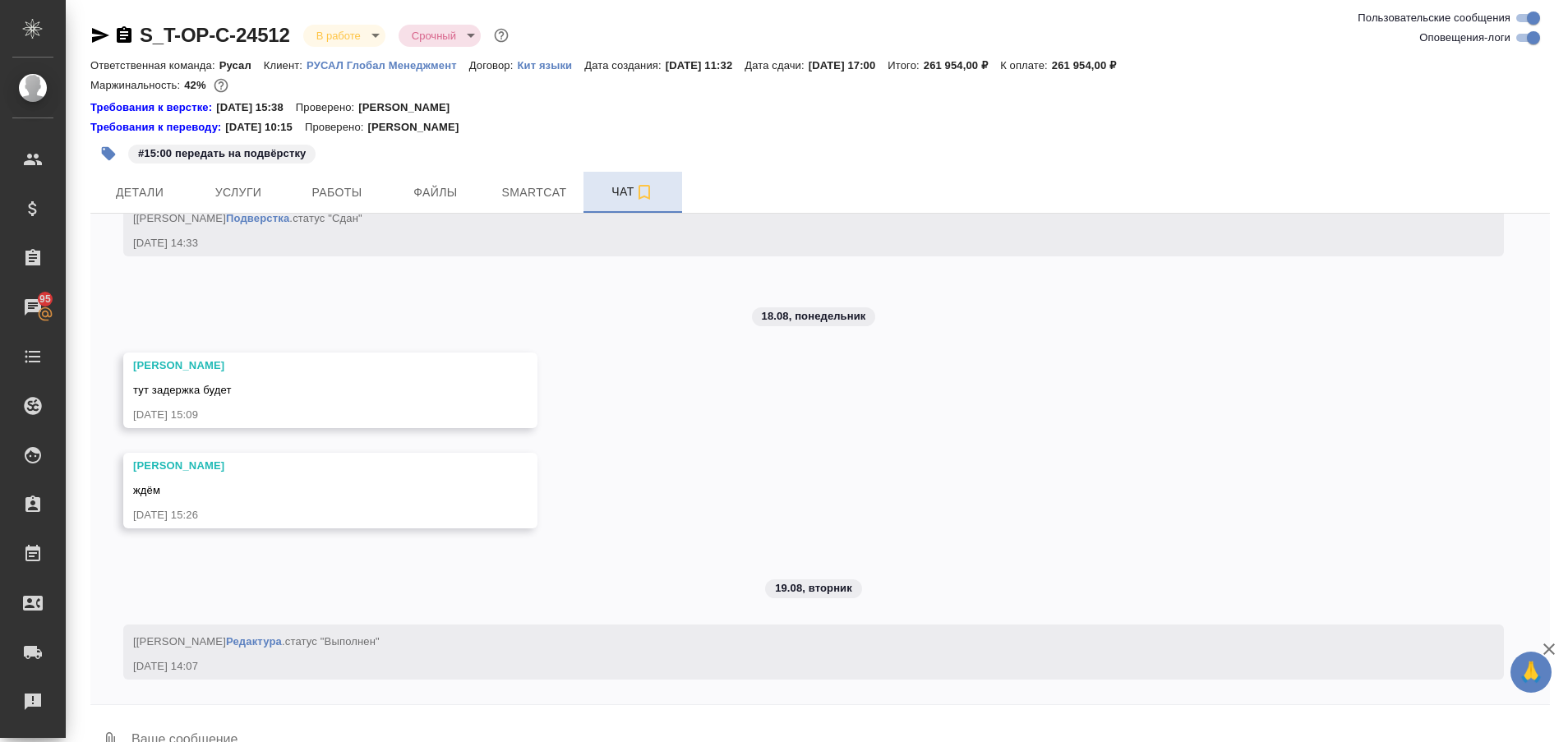
scroll to position [14627, 0]
click at [344, 194] on span "Работы" at bounding box center [337, 193] width 79 height 20
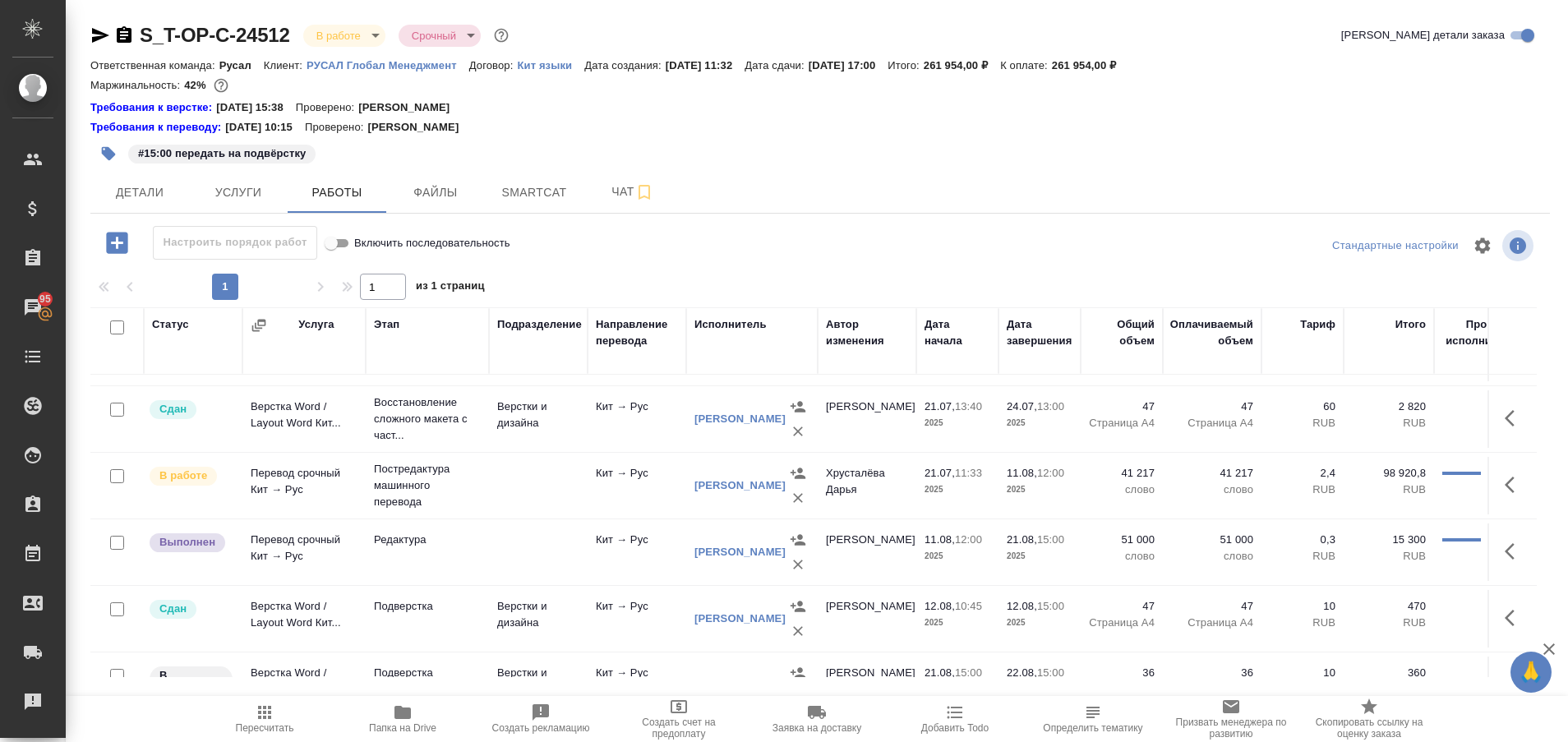
scroll to position [383, 0]
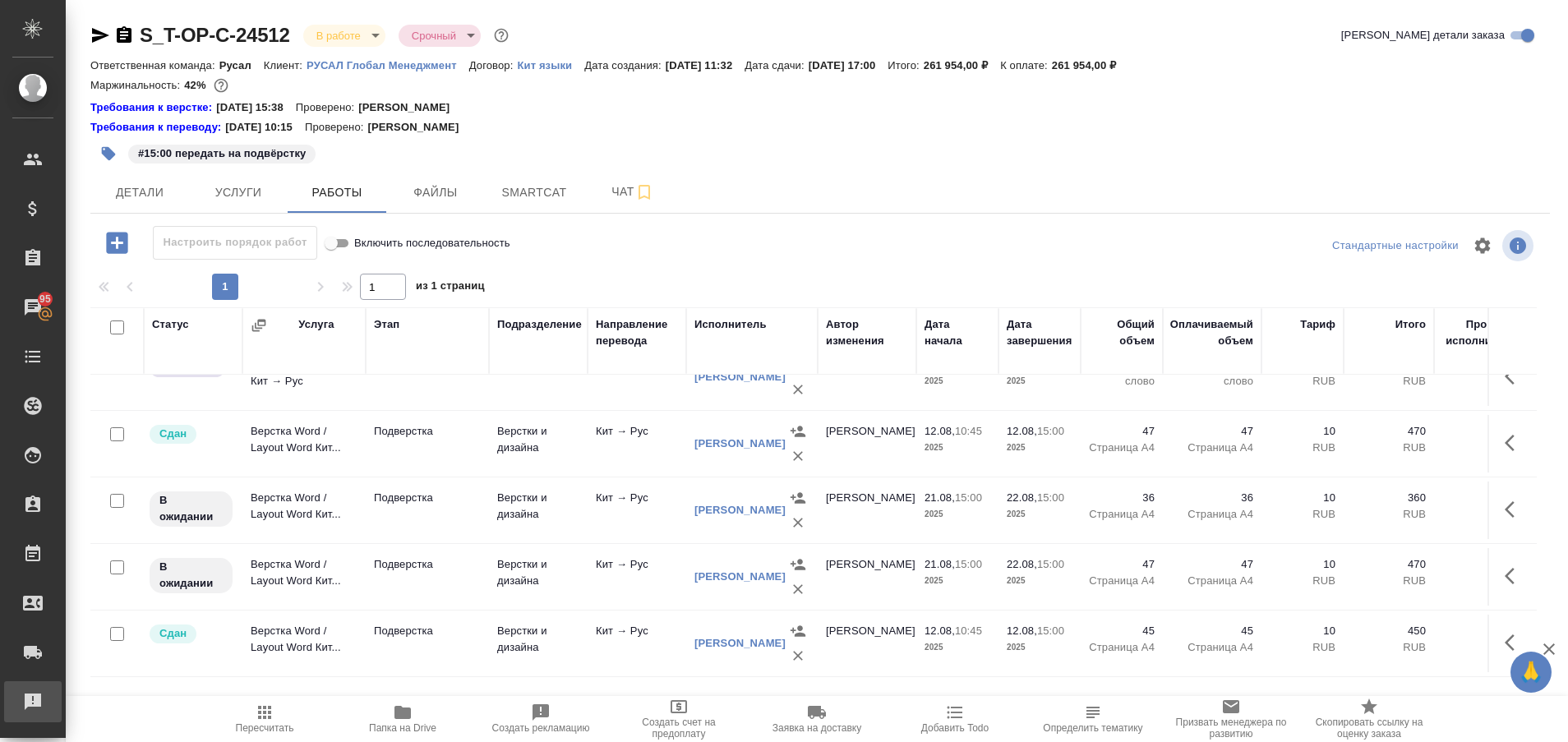
click at [33, 699] on div "Рекламации" at bounding box center [12, 701] width 41 height 25
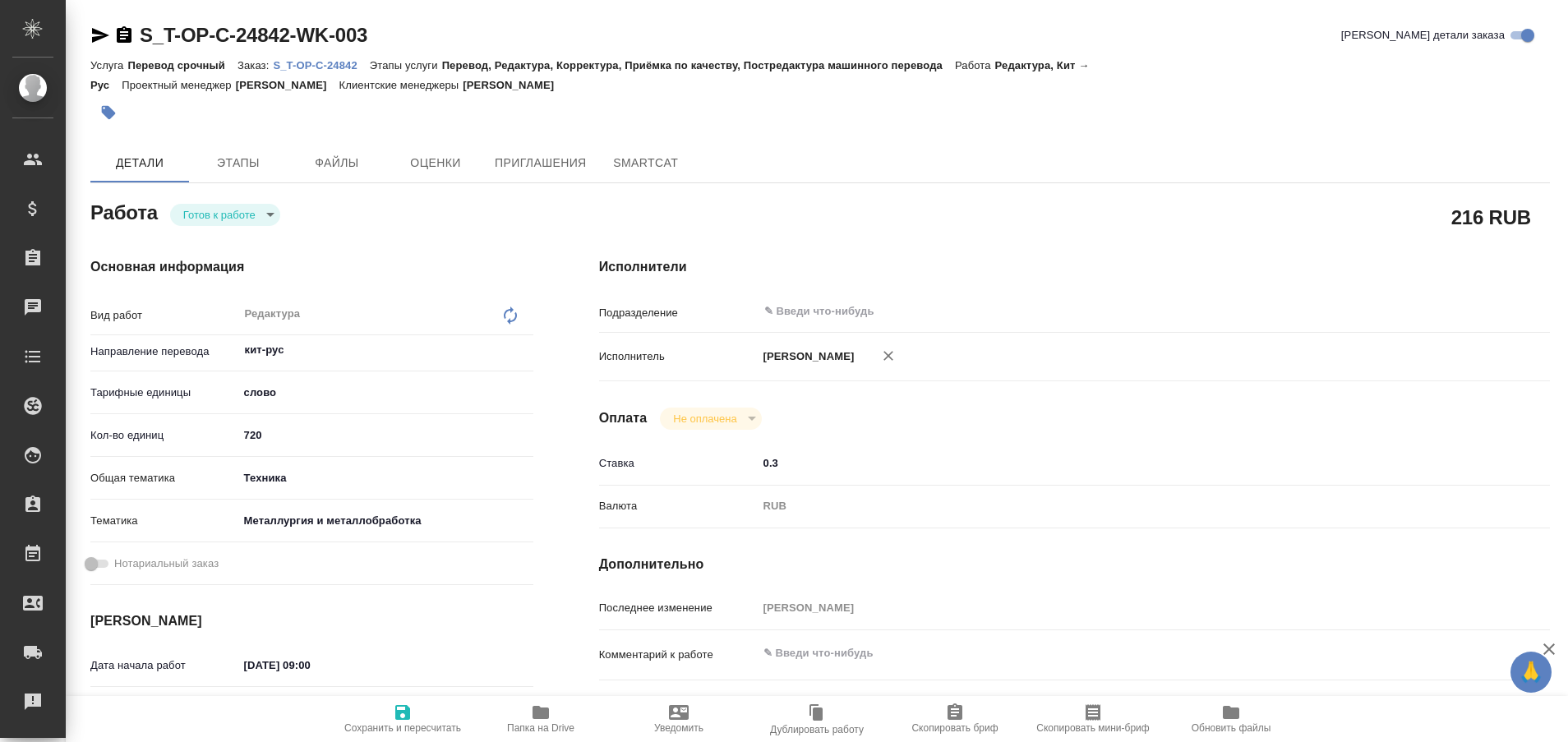
type textarea "x"
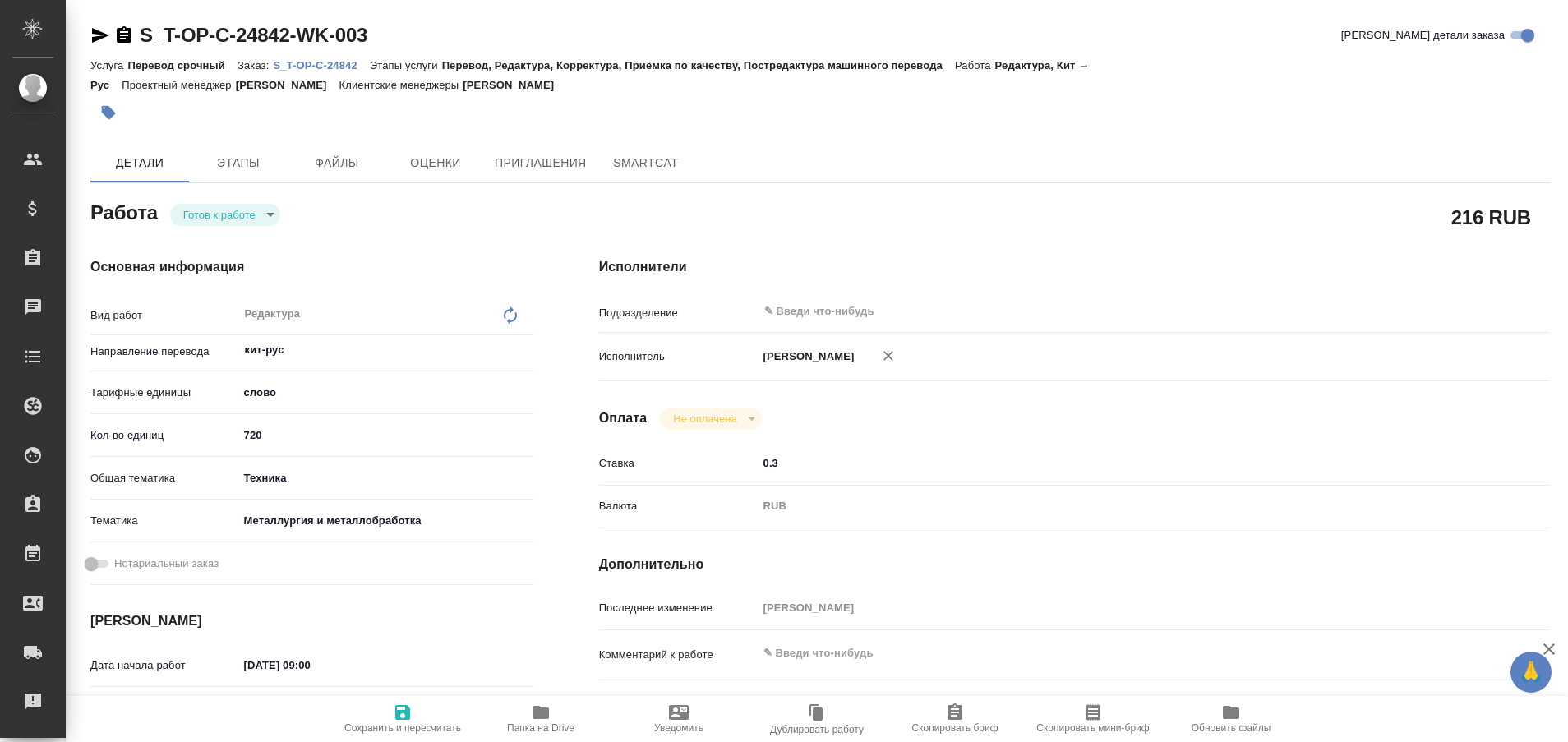
type textarea "x"
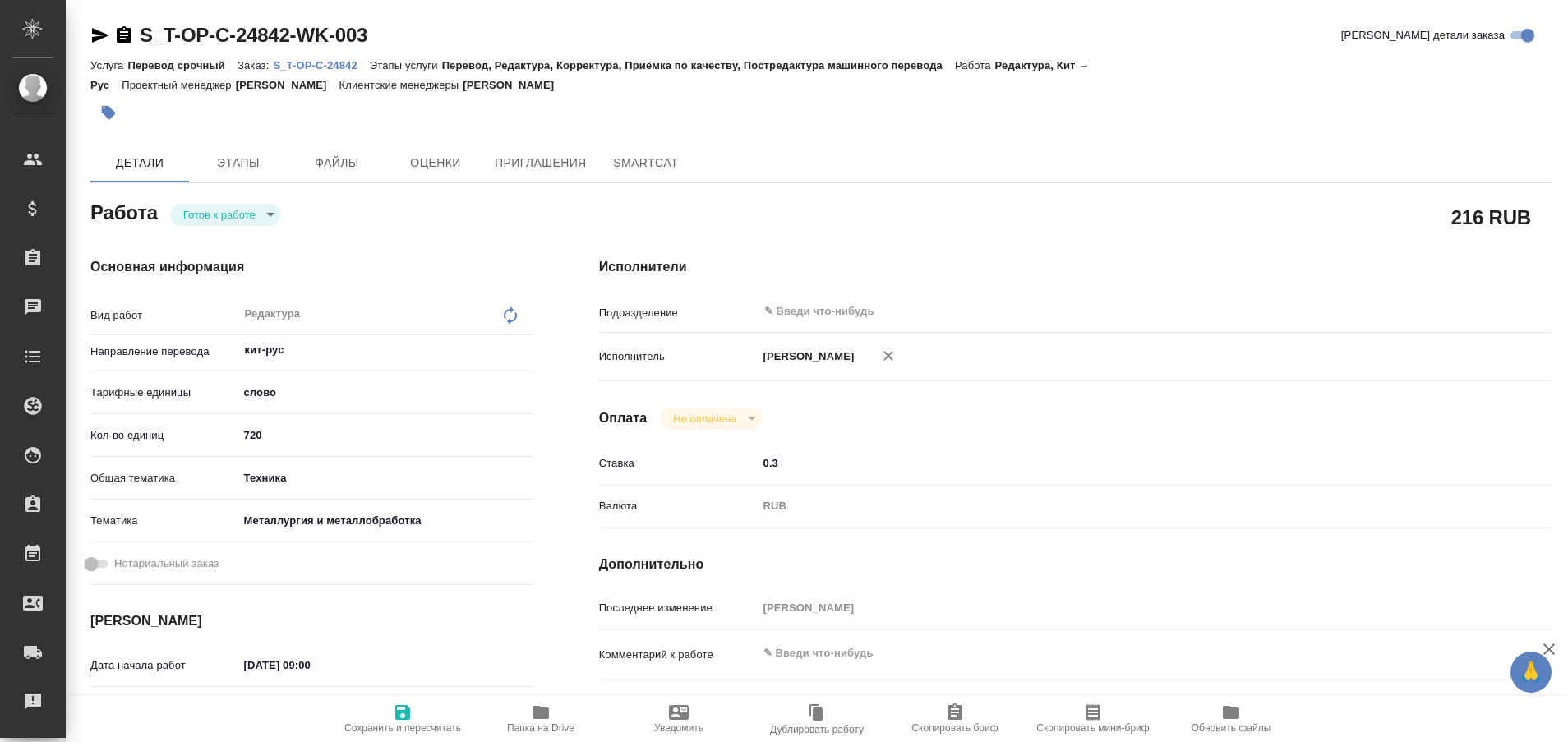
type textarea "x"
